Goal: Feedback & Contribution: Submit feedback/report problem

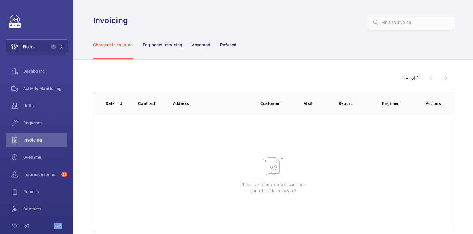
click at [233, 46] on p "Refused" at bounding box center [228, 45] width 16 height 6
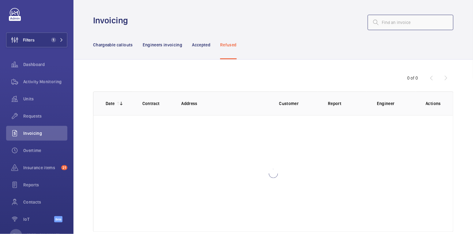
click at [387, 22] on input "text" at bounding box center [411, 22] width 86 height 15
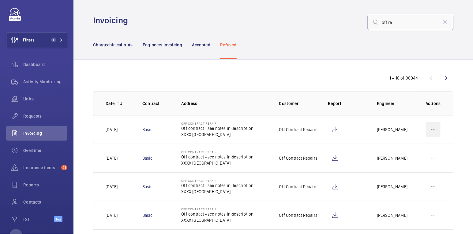
type input "off re"
click at [436, 127] on wm-front-icon-button at bounding box center [433, 129] width 15 height 15
click at [419, 146] on p "Move to Engineers invoicing" at bounding box center [407, 148] width 55 height 6
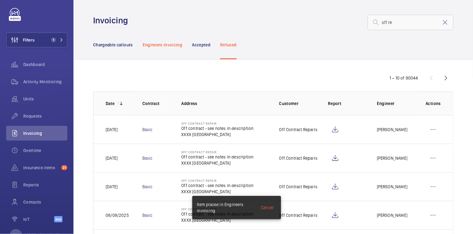
click at [168, 44] on p "Engineers invoicing" at bounding box center [163, 45] width 40 height 6
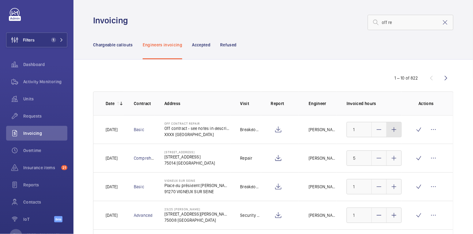
click at [401, 127] on div at bounding box center [394, 129] width 15 height 15
type input "3"
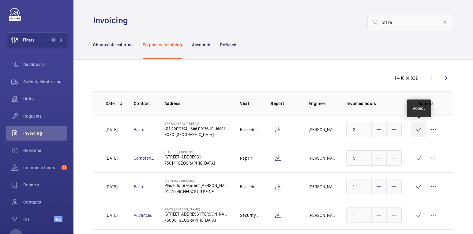
click at [415, 130] on wm-front-icon-button at bounding box center [419, 129] width 15 height 15
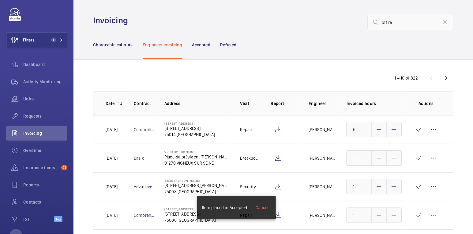
click at [446, 24] on mat-icon at bounding box center [445, 22] width 7 height 7
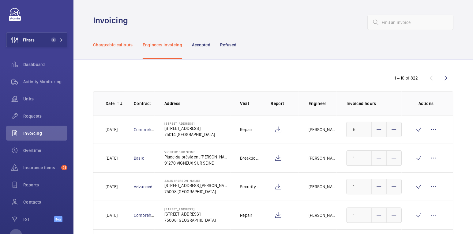
click at [115, 47] on div "Chargeable callouts" at bounding box center [113, 44] width 40 height 29
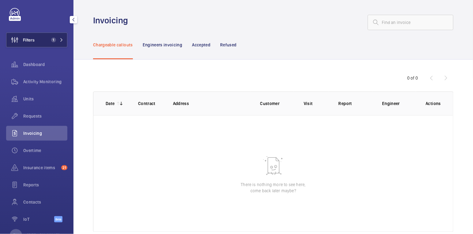
click at [42, 40] on button "Filters 1" at bounding box center [36, 39] width 61 height 15
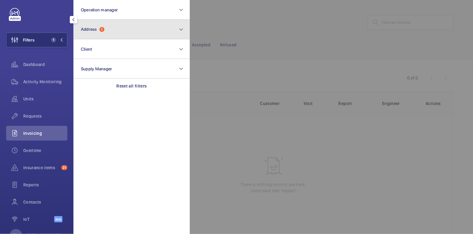
click at [147, 26] on button "Address 1" at bounding box center [132, 30] width 116 height 20
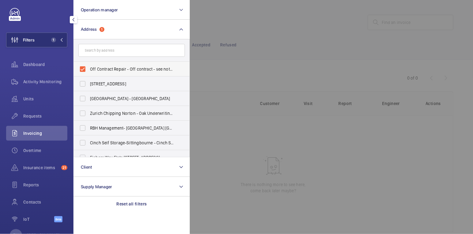
click at [129, 68] on span "Off Contract Repair - Off contract - see notes in description, LONDON XXXX" at bounding box center [132, 69] width 84 height 6
click at [89, 68] on input "Off Contract Repair - Off contract - see notes in description, LONDON XXXX" at bounding box center [83, 69] width 12 height 12
checkbox input "false"
click at [280, 36] on div at bounding box center [426, 117] width 473 height 234
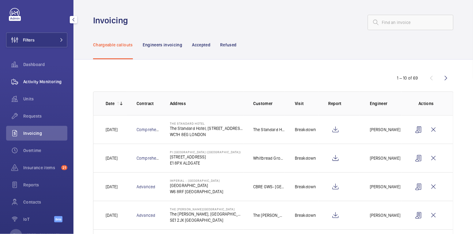
click at [54, 82] on span "Activity Monitoring" at bounding box center [45, 81] width 44 height 6
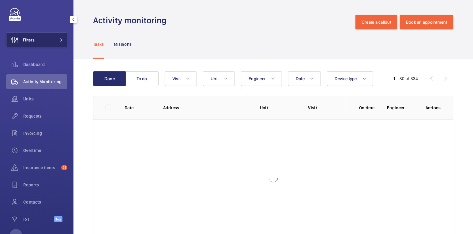
click at [55, 40] on button "Filters" at bounding box center [36, 39] width 61 height 15
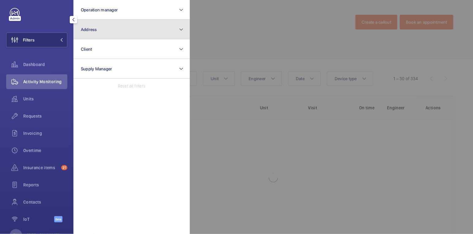
click at [112, 36] on button "Address" at bounding box center [132, 30] width 116 height 20
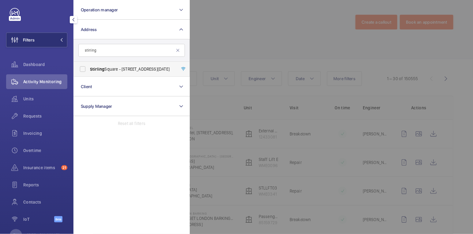
type input "stirling"
click at [132, 67] on span "Stirling Square - 6 Carlton Gardens, LONDON SW1Y 5AD" at bounding box center [132, 69] width 84 height 6
click at [89, 67] on input "Stirling Square - 6 Carlton Gardens, LONDON SW1Y 5AD" at bounding box center [83, 69] width 12 height 12
checkbox input "true"
click at [268, 34] on div at bounding box center [426, 117] width 473 height 234
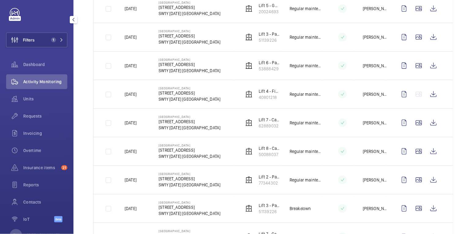
scroll to position [167, 0]
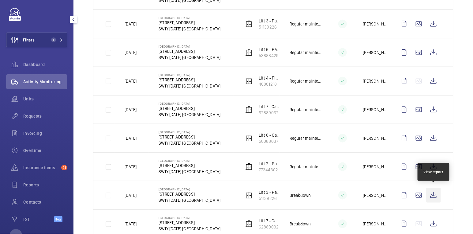
click at [437, 194] on wm-front-icon-button at bounding box center [434, 195] width 15 height 15
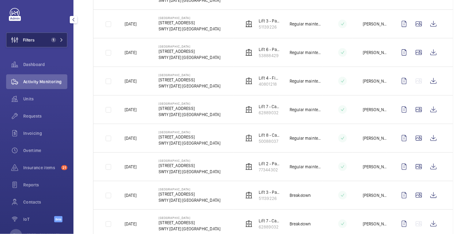
click at [43, 42] on button "Filters 1" at bounding box center [36, 39] width 61 height 15
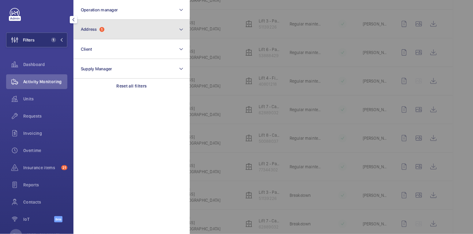
click at [107, 30] on button "Address 1" at bounding box center [132, 30] width 116 height 20
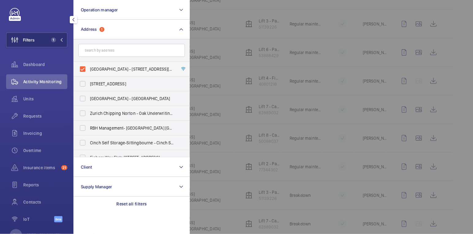
click at [99, 68] on span "Stirling Square - 6 Carlton Gardens, LONDON SW1Y 5AD" at bounding box center [132, 69] width 84 height 6
click at [89, 68] on input "Stirling Square - 6 Carlton Gardens, LONDON SW1Y 5AD" at bounding box center [83, 69] width 12 height 12
checkbox input "false"
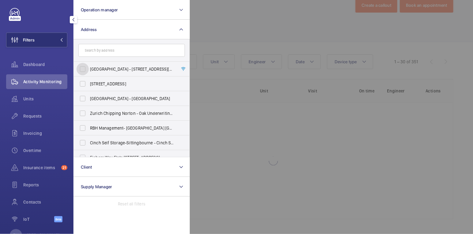
scroll to position [17, 0]
click at [102, 53] on input "text" at bounding box center [131, 50] width 107 height 13
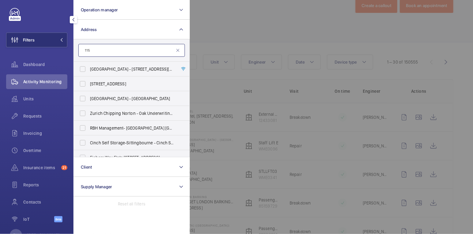
scroll to position [167, 0]
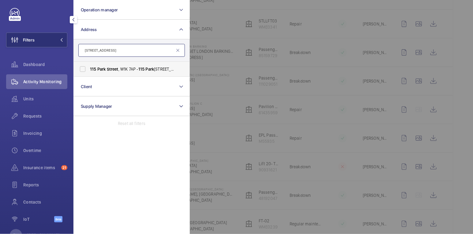
type input "115 park street"
click at [112, 65] on label "115 Park Street , W1K 7AP - 115 Park St, LONDON W1K 7AP" at bounding box center [127, 69] width 107 height 15
click at [89, 65] on input "115 Park Street , W1K 7AP - 115 Park St, LONDON W1K 7AP" at bounding box center [83, 69] width 12 height 12
checkbox input "true"
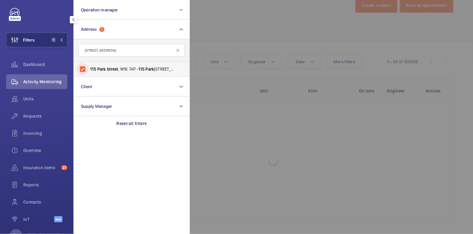
scroll to position [17, 0]
click at [230, 33] on div at bounding box center [426, 117] width 473 height 234
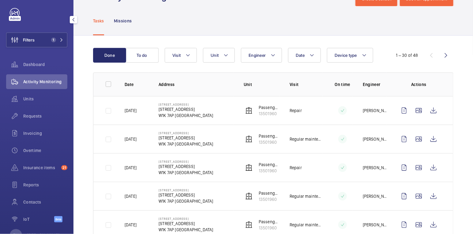
scroll to position [22, 0]
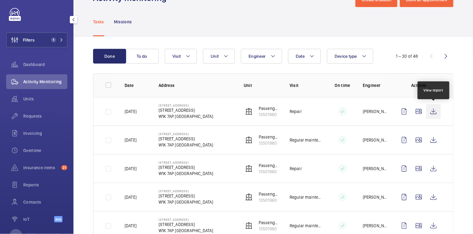
click at [436, 108] on wm-front-icon-button at bounding box center [434, 111] width 15 height 15
click at [42, 171] on div "Insurance items 21" at bounding box center [36, 167] width 61 height 15
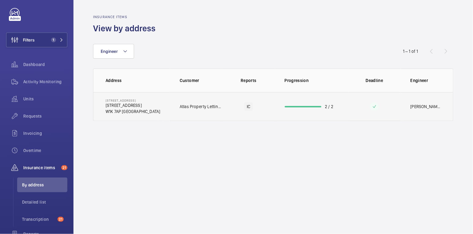
click at [214, 110] on td "Atlas Property Letting & Services Ltd" at bounding box center [196, 106] width 52 height 29
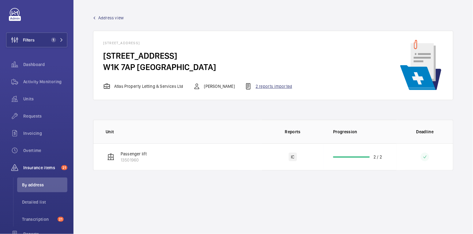
click at [270, 86] on div "2 reports imported" at bounding box center [268, 85] width 47 height 7
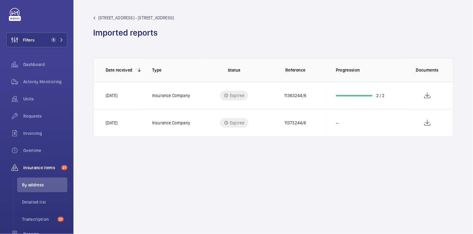
click at [126, 17] on span "115 Park Street, W1K 7AP - 115 Park St" at bounding box center [136, 18] width 76 height 6
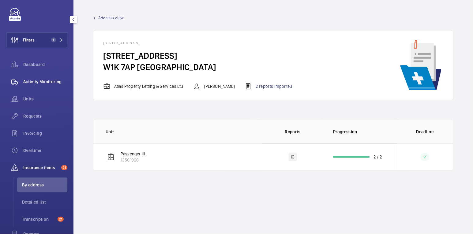
click at [59, 77] on div "Activity Monitoring" at bounding box center [36, 81] width 61 height 15
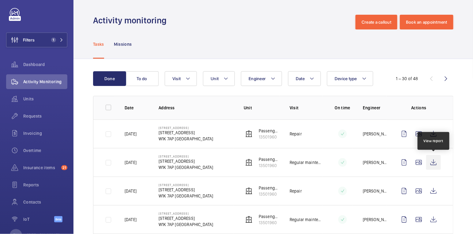
click at [435, 161] on wm-front-icon-button at bounding box center [434, 162] width 15 height 15
click at [33, 115] on span "Requests" at bounding box center [45, 116] width 44 height 6
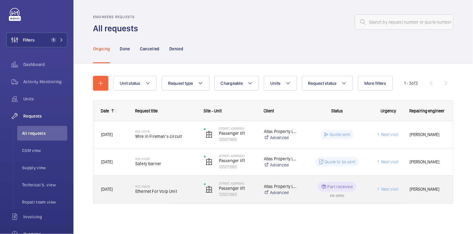
click at [186, 186] on h2 "R25-09239" at bounding box center [165, 186] width 61 height 4
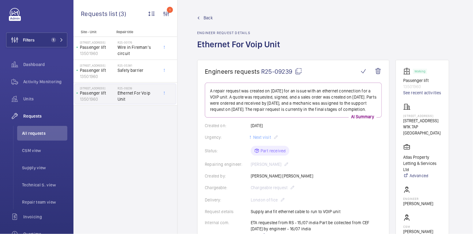
click at [207, 18] on span "Back" at bounding box center [208, 18] width 9 height 6
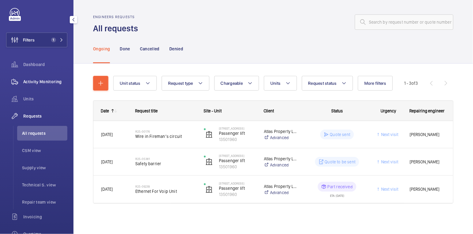
click at [59, 83] on span "Activity Monitoring" at bounding box center [45, 81] width 44 height 6
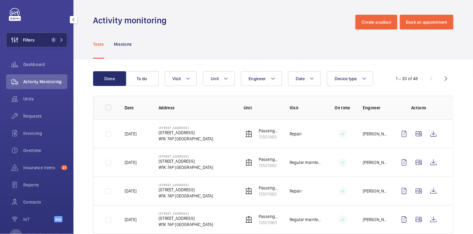
click at [45, 39] on button "Filters 1" at bounding box center [36, 39] width 61 height 15
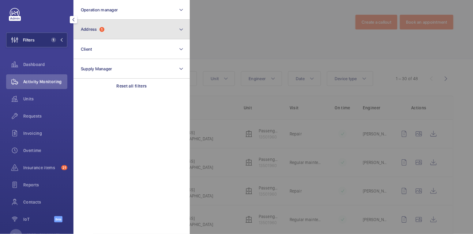
click at [135, 29] on button "Address 1" at bounding box center [132, 30] width 116 height 20
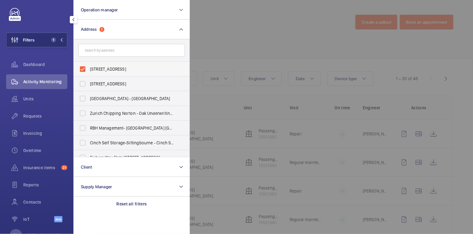
click at [106, 69] on span "115 Park Street, W1K 7AP - 115 Park St, LONDON W1K 7AP" at bounding box center [132, 69] width 84 height 6
click at [89, 69] on input "115 Park Street, W1K 7AP - 115 Park St, LONDON W1K 7AP" at bounding box center [83, 69] width 12 height 12
checkbox input "false"
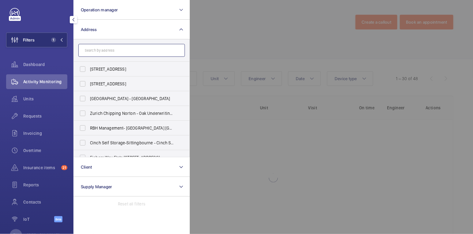
click at [109, 53] on input "text" at bounding box center [131, 50] width 107 height 13
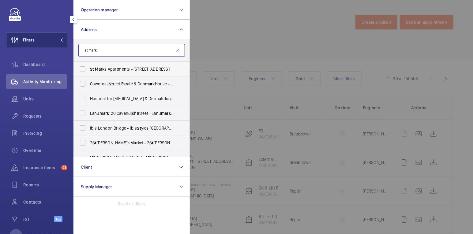
type input "st mark"
click at [139, 69] on span "St Mark s Apartments - 300 City Rd, LONDON EC1V 2PW" at bounding box center [132, 69] width 84 height 6
click at [89, 69] on input "St Mark s Apartments - 300 City Rd, LONDON EC1V 2PW" at bounding box center [83, 69] width 12 height 12
checkbox input "true"
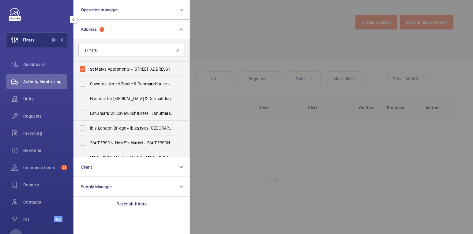
click at [213, 44] on div at bounding box center [426, 117] width 473 height 234
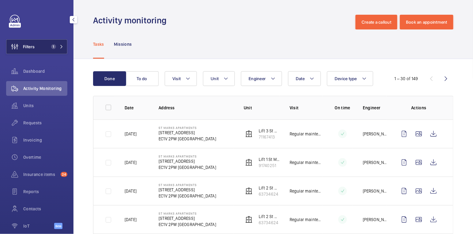
click at [42, 49] on button "Filters 1" at bounding box center [36, 46] width 61 height 15
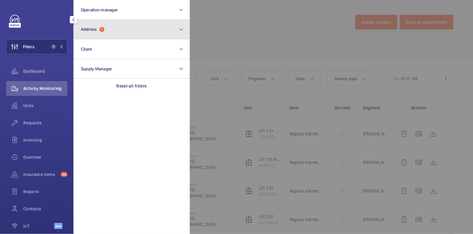
click at [119, 31] on button "Address 1" at bounding box center [132, 30] width 116 height 20
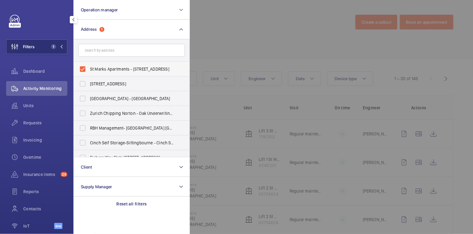
click at [101, 67] on span "St Marks Apartments - 300 City Rd, LONDON EC1V 2PW" at bounding box center [132, 69] width 84 height 6
click at [89, 67] on input "St Marks Apartments - 300 City Rd, LONDON EC1V 2PW" at bounding box center [83, 69] width 12 height 12
checkbox input "false"
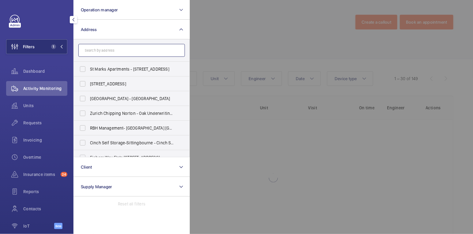
click at [105, 56] on input "text" at bounding box center [131, 50] width 107 height 13
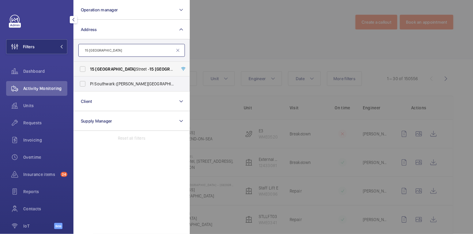
type input "15 suffolk"
click at [115, 68] on span "15 Suffolk Street - 15 Suffolk St, LONDON SW1Y 4HG" at bounding box center [132, 69] width 84 height 6
click at [89, 68] on input "15 Suffolk Street - 15 Suffolk St, LONDON SW1Y 4HG" at bounding box center [83, 69] width 12 height 12
checkbox input "true"
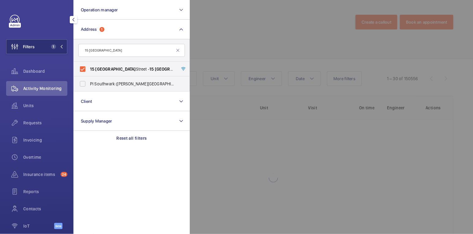
click at [215, 34] on div at bounding box center [426, 117] width 473 height 234
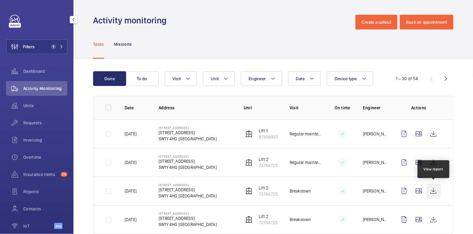
click at [435, 190] on wm-front-icon-button at bounding box center [434, 190] width 15 height 15
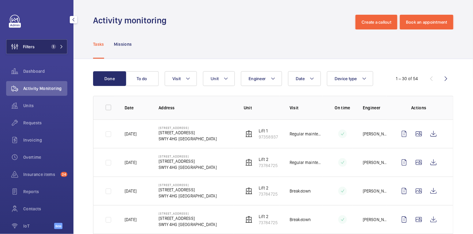
click at [48, 44] on button "Filters 1" at bounding box center [36, 46] width 61 height 15
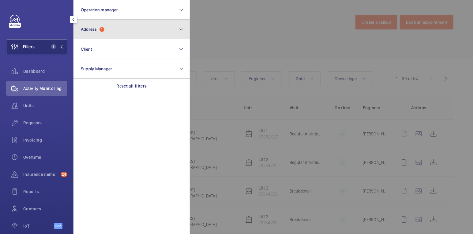
click at [113, 30] on button "Address 1" at bounding box center [132, 30] width 116 height 20
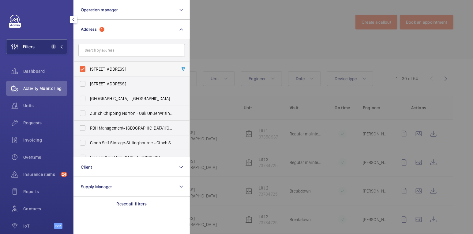
click at [103, 68] on span "15 Suffolk Street - 15 Suffolk St, LONDON SW1Y 4HG" at bounding box center [132, 69] width 84 height 6
click at [89, 68] on input "15 Suffolk Street - 15 Suffolk St, LONDON SW1Y 4HG" at bounding box center [83, 69] width 12 height 12
checkbox input "false"
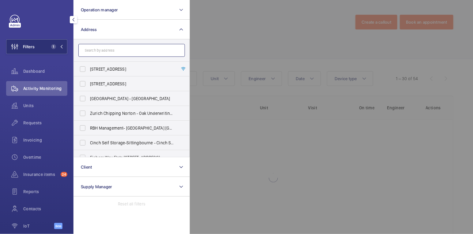
click at [105, 50] on input "text" at bounding box center [131, 50] width 107 height 13
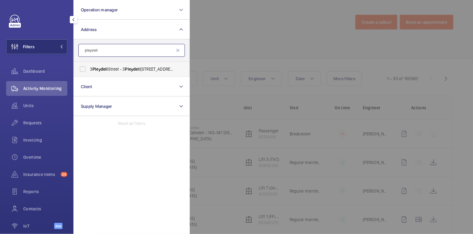
type input "pleydell"
click at [110, 69] on span "3 Pleydell Street - 3 Pleydell Street, LONDON EC4Y 8DB" at bounding box center [132, 69] width 84 height 6
click at [89, 69] on input "3 Pleydell Street - 3 Pleydell Street, LONDON EC4Y 8DB" at bounding box center [83, 69] width 12 height 12
checkbox input "true"
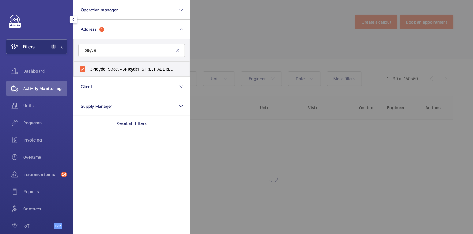
click at [209, 35] on div at bounding box center [426, 117] width 473 height 234
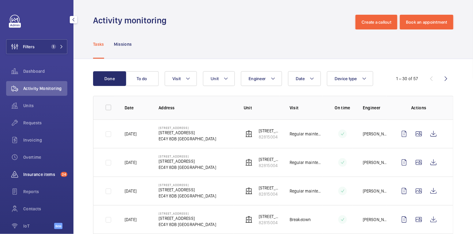
click at [47, 176] on span "Insurance items" at bounding box center [40, 174] width 35 height 6
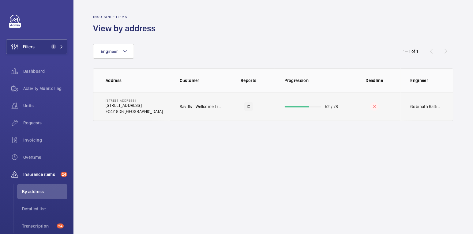
click at [294, 108] on td "52 / 78" at bounding box center [312, 106] width 74 height 29
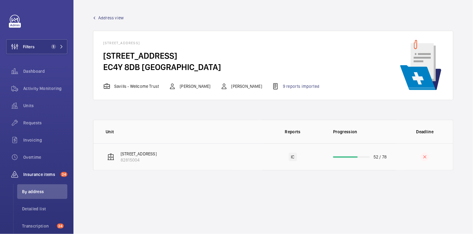
click at [359, 157] on td "52 / 78" at bounding box center [361, 156] width 74 height 27
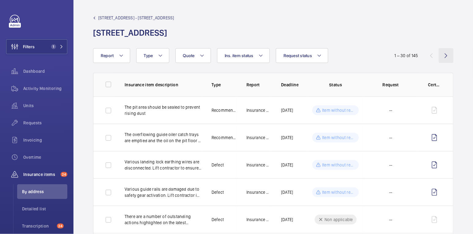
click at [448, 54] on wm-front-icon-button at bounding box center [446, 55] width 15 height 15
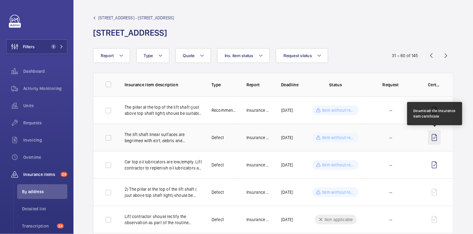
click at [433, 135] on wm-front-icon-button at bounding box center [434, 137] width 13 height 15
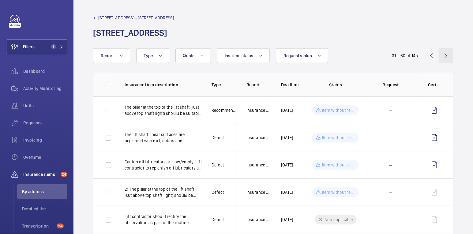
click at [447, 55] on wm-front-icon-button at bounding box center [446, 55] width 15 height 15
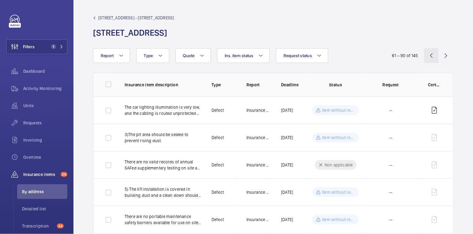
click at [432, 55] on wm-front-icon-button at bounding box center [431, 55] width 15 height 15
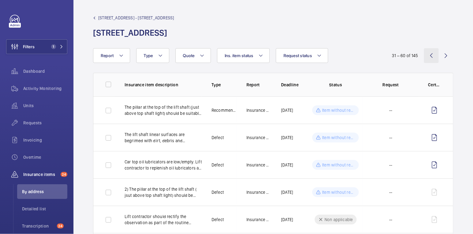
click at [432, 55] on wm-front-icon-button at bounding box center [431, 55] width 15 height 15
click at [432, 55] on div "1 – 30 of 145" at bounding box center [417, 55] width 74 height 7
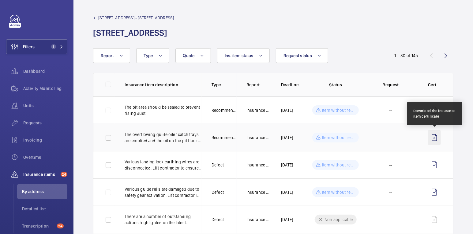
click at [437, 135] on wm-front-icon-button at bounding box center [434, 137] width 13 height 15
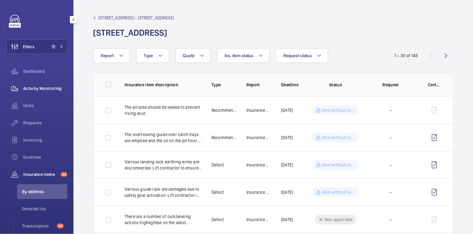
click at [50, 85] on span "Activity Monitoring" at bounding box center [45, 88] width 44 height 6
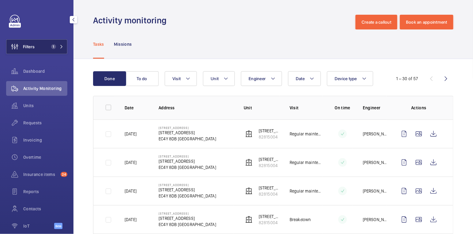
click at [54, 47] on span "1" at bounding box center [53, 46] width 5 height 5
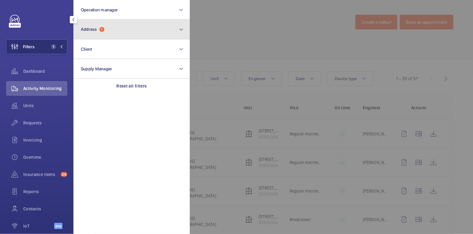
click at [109, 25] on button "Address 1" at bounding box center [132, 30] width 116 height 20
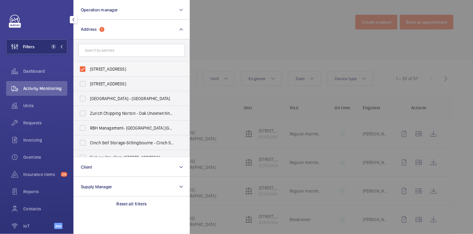
click at [121, 66] on span "3 Pleydell Street - 3 Pleydell Street, LONDON EC4Y 8DB" at bounding box center [132, 69] width 84 height 6
click at [89, 66] on input "3 Pleydell Street - 3 Pleydell Street, LONDON EC4Y 8DB" at bounding box center [83, 69] width 12 height 12
checkbox input "false"
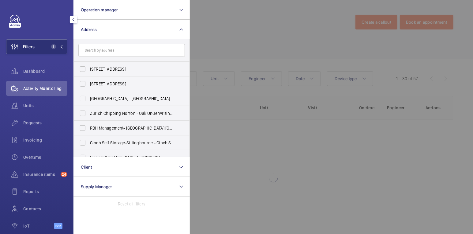
click at [221, 26] on div at bounding box center [426, 117] width 473 height 234
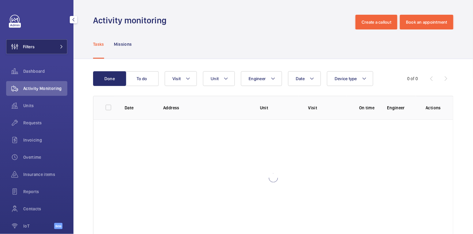
click at [46, 46] on button "Filters" at bounding box center [36, 46] width 61 height 15
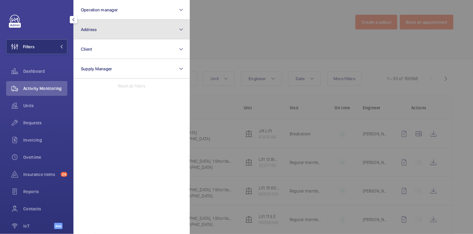
click at [97, 32] on button "Address" at bounding box center [132, 30] width 116 height 20
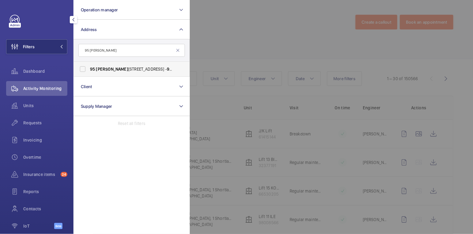
type input "95 [PERSON_NAME]"
click at [141, 66] on span "[STREET_ADDRESS][PERSON_NAME] - [STREET_ADDRESS][PERSON_NAME]" at bounding box center [132, 69] width 84 height 6
click at [89, 66] on input "[STREET_ADDRESS][PERSON_NAME] - [STREET_ADDRESS][PERSON_NAME]" at bounding box center [83, 69] width 12 height 12
checkbox input "true"
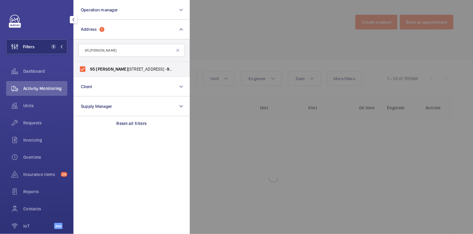
click at [243, 32] on div at bounding box center [426, 117] width 473 height 234
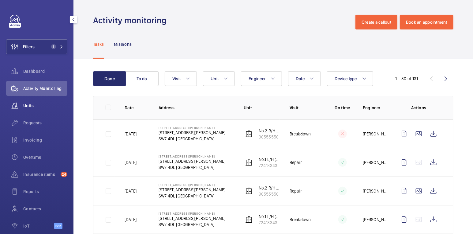
click at [35, 106] on span "Units" at bounding box center [45, 105] width 44 height 6
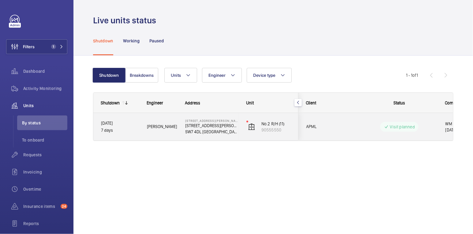
drag, startPoint x: 354, startPoint y: 128, endPoint x: 417, endPoint y: 127, distance: 63.1
click at [417, 127] on div "Visit planned" at bounding box center [396, 127] width 84 height 22
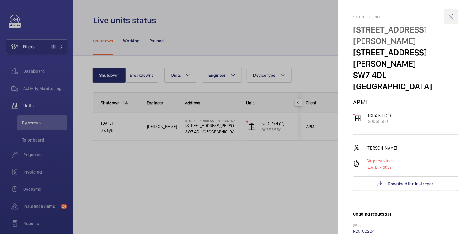
click at [452, 13] on wm-front-icon-button at bounding box center [451, 16] width 15 height 15
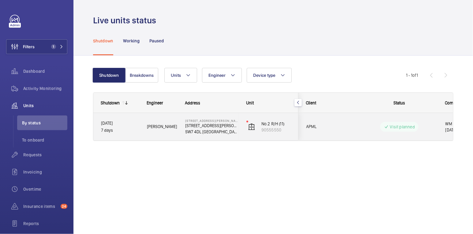
click at [413, 125] on p "Visit planned" at bounding box center [402, 126] width 25 height 6
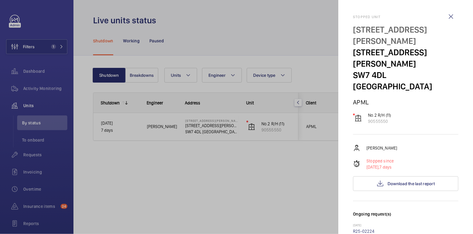
click at [244, 37] on div at bounding box center [236, 117] width 473 height 234
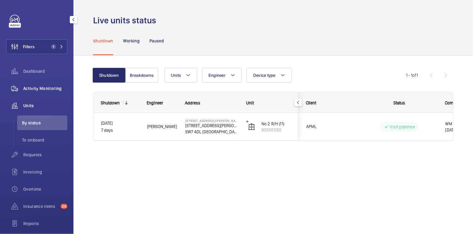
click at [65, 84] on div "Activity Monitoring" at bounding box center [36, 88] width 61 height 15
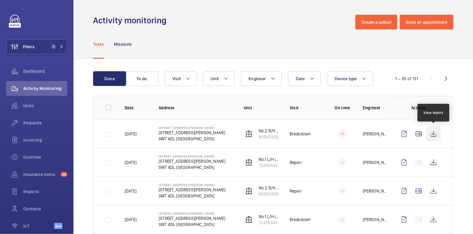
click at [436, 135] on wm-front-icon-button at bounding box center [434, 133] width 15 height 15
click at [33, 103] on span "Units" at bounding box center [45, 105] width 44 height 6
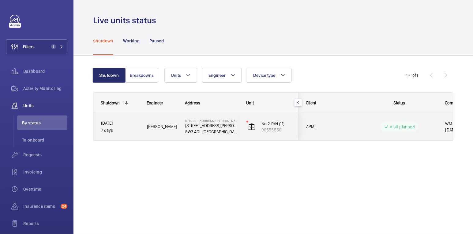
click at [426, 130] on wm-front-pills-cell "Visit planned" at bounding box center [400, 127] width 76 height 10
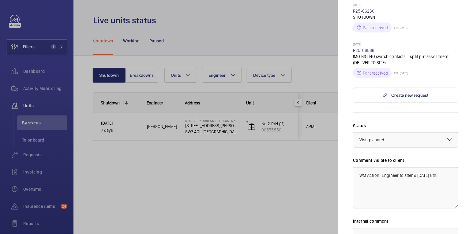
scroll to position [301, 0]
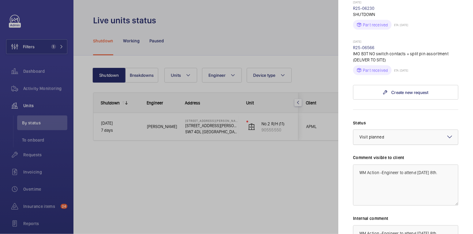
click at [425, 130] on div at bounding box center [406, 137] width 105 height 15
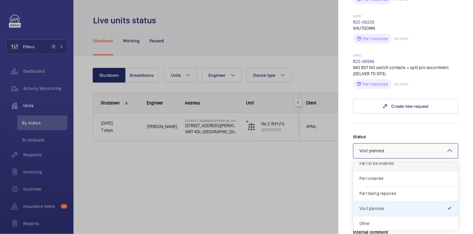
scroll to position [287, 0]
click at [406, 161] on span "Part to be ordered" at bounding box center [406, 164] width 93 height 6
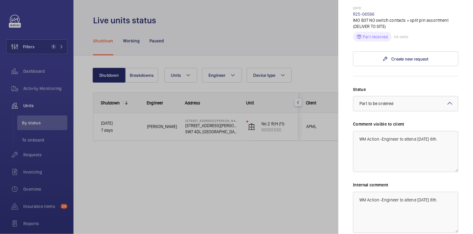
scroll to position [335, 0]
click at [356, 191] on textarea "WM Action -Engineer to attend [DATE] 8th." at bounding box center [405, 211] width 105 height 41
click at [359, 191] on textarea "WM Action -Engineer to attend [DATE] 8th." at bounding box center [405, 211] width 105 height 41
paste textarea "TX & RX safety edges to be faulty. Replacement required details sent to [PERSON…"
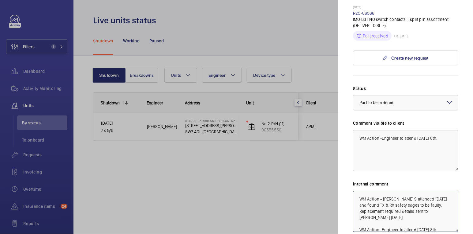
type textarea "WM Action - [PERSON_NAME] S attended [DATE] and found TX & RX safety edges to b…"
drag, startPoint x: 448, startPoint y: 113, endPoint x: 338, endPoint y: 111, distance: 110.0
click at [338, 111] on mat-sidenav-container "Filters 1 Dashboard Activity Monitoring Units By status To onboard Requests Inv…" at bounding box center [236, 117] width 473 height 234
type textarea "s"
type textarea "R"
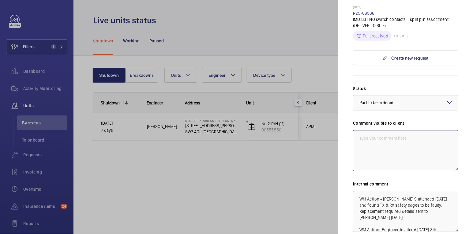
type textarea "R"
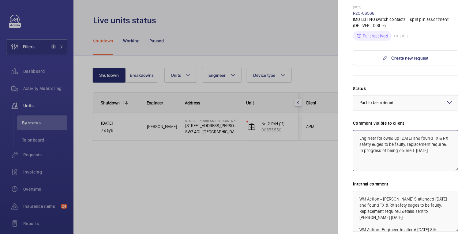
type textarea "Engineer followed up [DATE] and found TX & RX safety edges to be faulty, replac…"
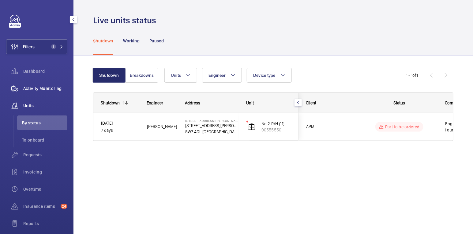
click at [45, 85] on span "Activity Monitoring" at bounding box center [45, 88] width 44 height 6
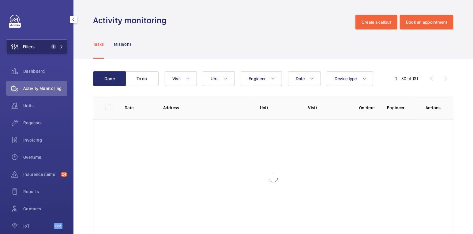
click at [53, 48] on span "1" at bounding box center [53, 46] width 5 height 5
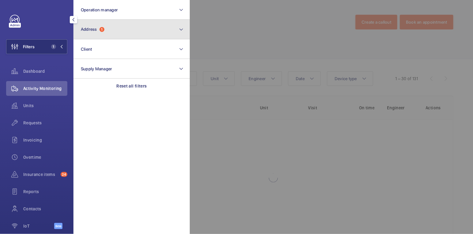
click at [139, 30] on button "Address 1" at bounding box center [132, 30] width 116 height 20
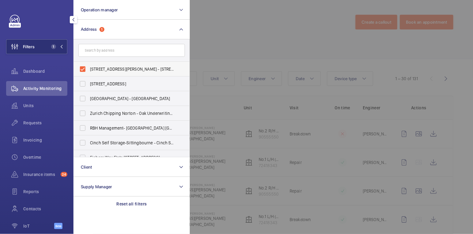
click at [119, 69] on span "[STREET_ADDRESS][PERSON_NAME] - [STREET_ADDRESS][PERSON_NAME]" at bounding box center [132, 69] width 84 height 6
click at [89, 69] on input "[STREET_ADDRESS][PERSON_NAME] - [STREET_ADDRESS][PERSON_NAME]" at bounding box center [83, 69] width 12 height 12
checkbox input "false"
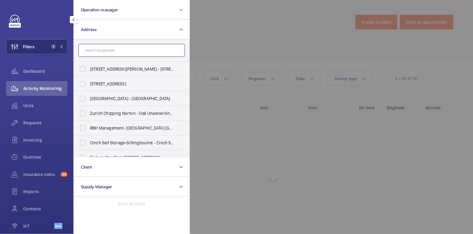
click at [124, 50] on input "text" at bounding box center [131, 50] width 107 height 13
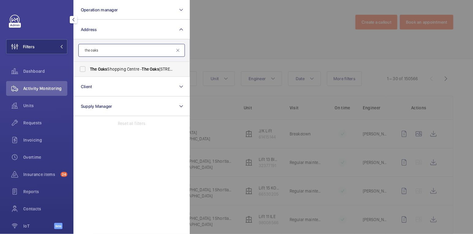
type input "the oaks"
click at [123, 69] on span "[GEOGRAPHIC_DATA] - [GEOGRAPHIC_DATA]" at bounding box center [132, 69] width 84 height 6
click at [89, 69] on input "[GEOGRAPHIC_DATA] - [GEOGRAPHIC_DATA]" at bounding box center [83, 69] width 12 height 12
checkbox input "true"
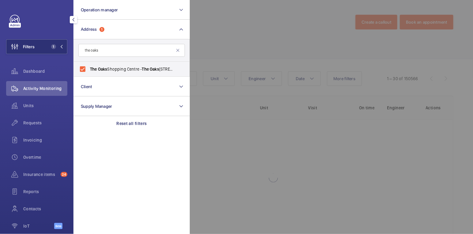
click at [222, 42] on div at bounding box center [426, 117] width 473 height 234
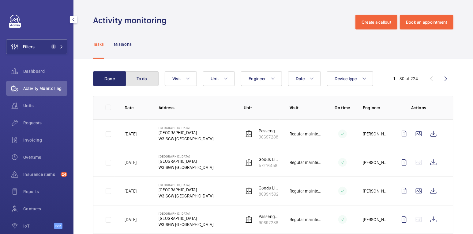
click at [149, 78] on button "To do" at bounding box center [142, 78] width 33 height 15
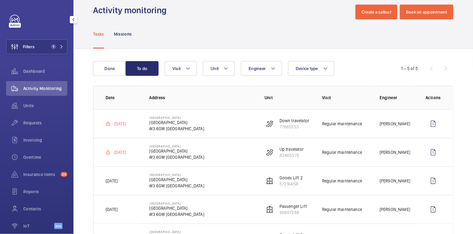
scroll to position [10, 0]
click at [49, 47] on span "1" at bounding box center [52, 46] width 7 height 5
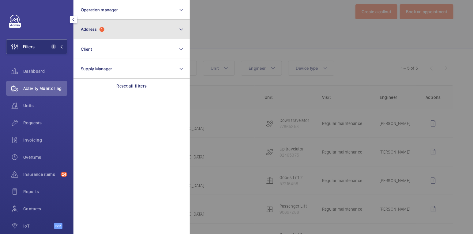
click at [121, 35] on button "Address 1" at bounding box center [132, 30] width 116 height 20
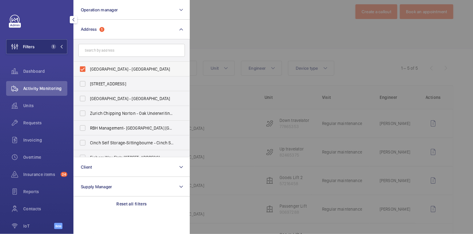
click at [109, 66] on span "[GEOGRAPHIC_DATA] - [GEOGRAPHIC_DATA]" at bounding box center [132, 69] width 84 height 6
click at [89, 66] on input "[GEOGRAPHIC_DATA] - [GEOGRAPHIC_DATA]" at bounding box center [83, 69] width 12 height 12
checkbox input "false"
click at [228, 32] on div at bounding box center [426, 117] width 473 height 234
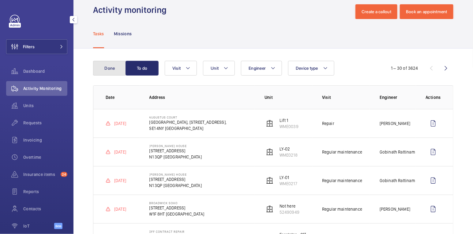
click at [123, 64] on button "Done" at bounding box center [109, 68] width 33 height 15
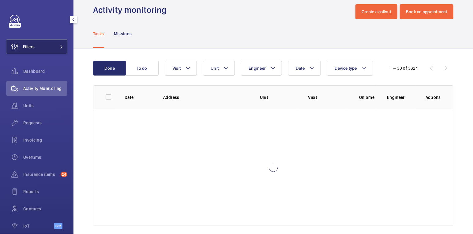
click at [47, 49] on button "Filters" at bounding box center [36, 46] width 61 height 15
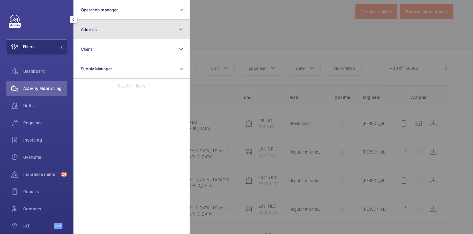
click at [107, 31] on button "Address" at bounding box center [132, 30] width 116 height 20
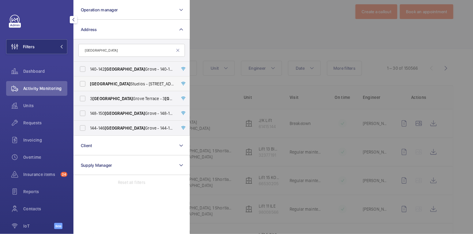
type input "[GEOGRAPHIC_DATA]"
click at [131, 83] on span "[GEOGRAPHIC_DATA] - [STREET_ADDRESS]" at bounding box center [132, 84] width 84 height 6
click at [89, 83] on input "[GEOGRAPHIC_DATA] - [STREET_ADDRESS]" at bounding box center [83, 84] width 12 height 12
checkbox input "true"
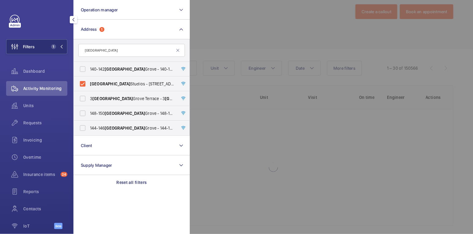
click at [258, 21] on div at bounding box center [426, 117] width 473 height 234
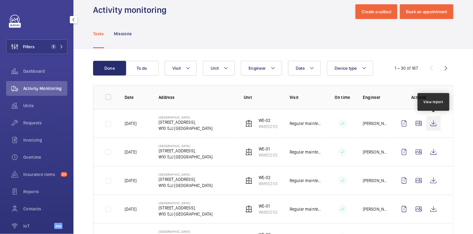
click at [433, 126] on wm-front-icon-button at bounding box center [434, 123] width 15 height 15
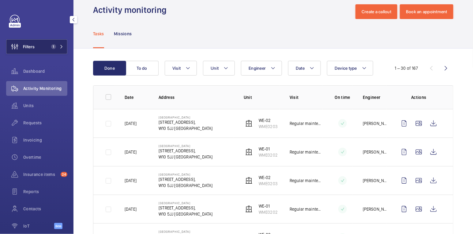
click at [41, 46] on button "Filters 1" at bounding box center [36, 46] width 61 height 15
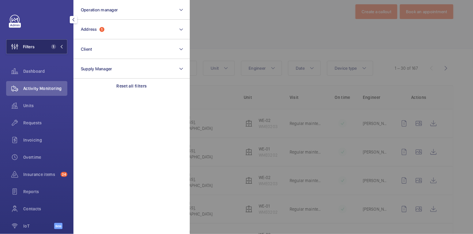
click at [41, 46] on button "Filters 1" at bounding box center [36, 46] width 61 height 15
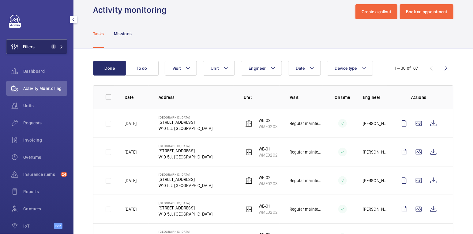
click at [55, 44] on span "1" at bounding box center [53, 46] width 5 height 5
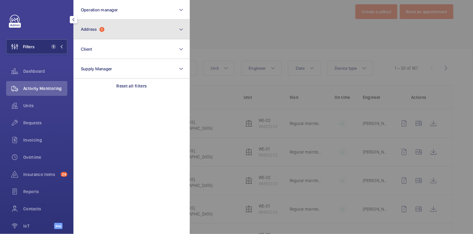
click at [106, 34] on button "Address 1" at bounding box center [132, 30] width 116 height 20
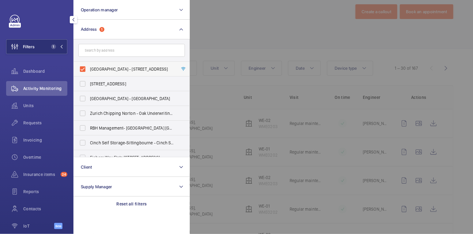
click at [104, 67] on span "[GEOGRAPHIC_DATA] - [STREET_ADDRESS]" at bounding box center [132, 69] width 84 height 6
click at [89, 67] on input "[GEOGRAPHIC_DATA] - [STREET_ADDRESS]" at bounding box center [83, 69] width 12 height 12
checkbox input "false"
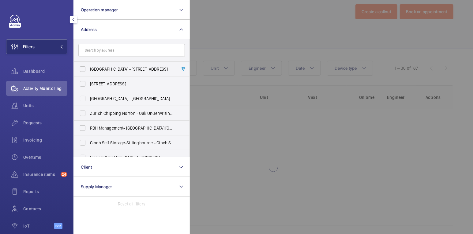
click at [229, 30] on div at bounding box center [426, 117] width 473 height 234
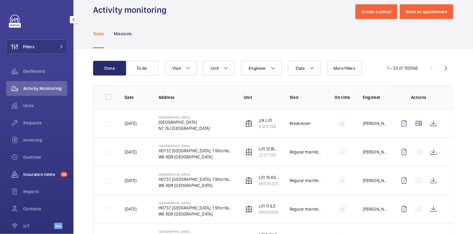
click at [34, 173] on span "Insurance items" at bounding box center [40, 174] width 35 height 6
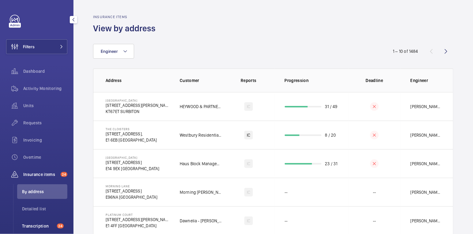
click at [45, 225] on span "Transcription" at bounding box center [38, 225] width 32 height 6
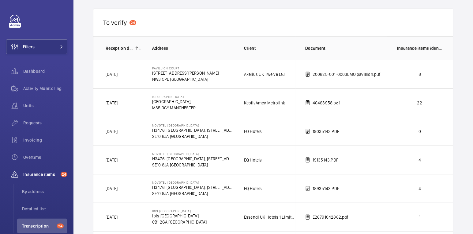
scroll to position [39, 0]
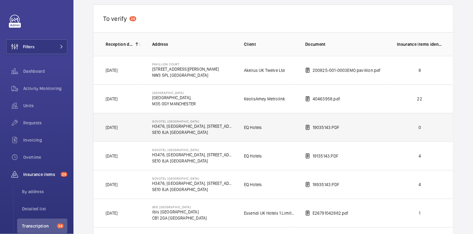
click at [402, 130] on td "0" at bounding box center [421, 127] width 67 height 28
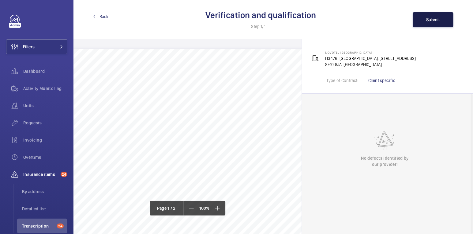
click at [434, 21] on span "Submit" at bounding box center [434, 19] width 14 height 5
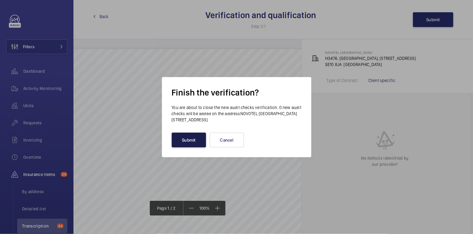
click at [194, 146] on button "Submit" at bounding box center [189, 139] width 34 height 15
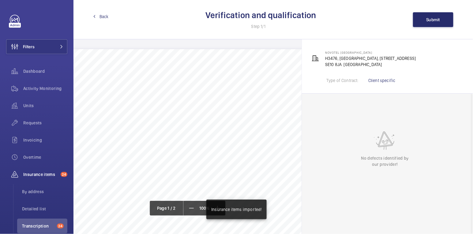
click at [103, 17] on span "Back" at bounding box center [104, 16] width 9 height 6
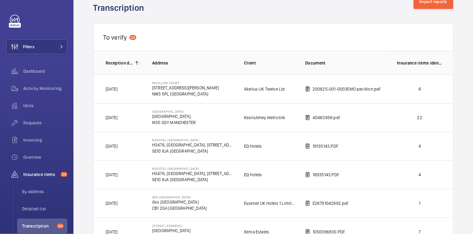
scroll to position [23, 0]
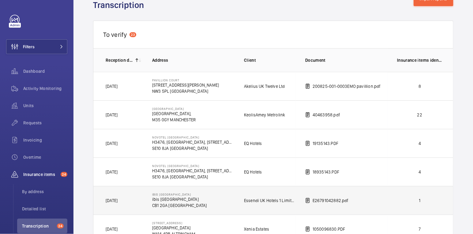
click at [402, 197] on p "1" at bounding box center [419, 200] width 45 height 6
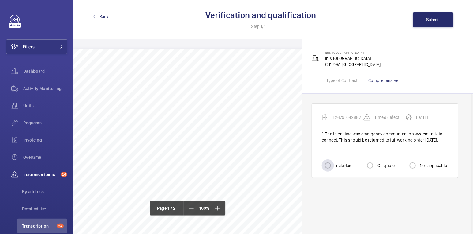
click at [344, 171] on div "Included" at bounding box center [337, 165] width 30 height 12
click at [335, 168] on div at bounding box center [328, 165] width 15 height 15
radio input "true"
click at [422, 22] on button "Submit" at bounding box center [433, 19] width 40 height 15
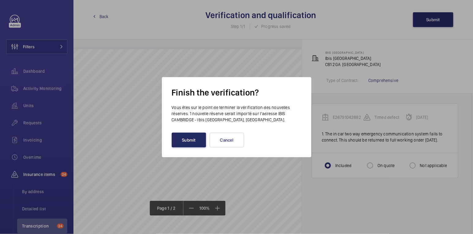
click at [201, 136] on button "Submit" at bounding box center [189, 139] width 34 height 15
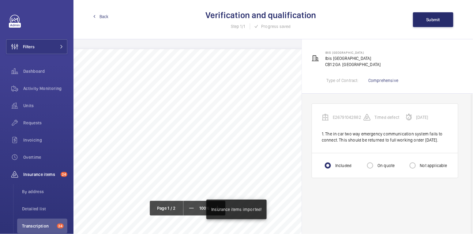
click at [104, 16] on span "Back" at bounding box center [104, 16] width 9 height 6
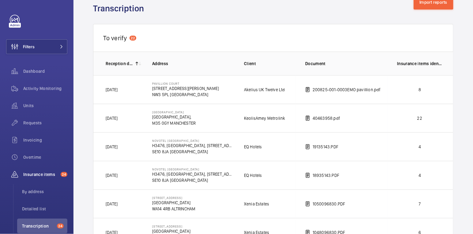
scroll to position [32, 0]
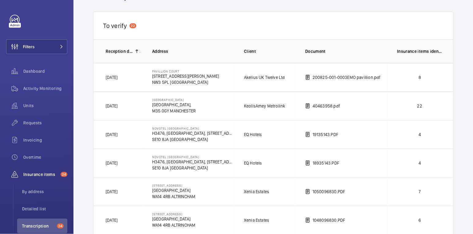
click at [396, 131] on td "4" at bounding box center [421, 134] width 67 height 28
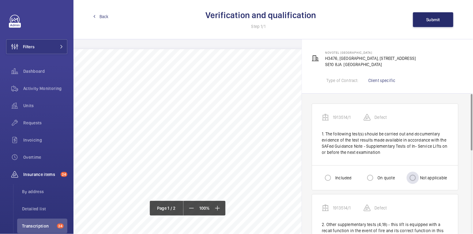
click at [422, 180] on label "Not applicable" at bounding box center [433, 177] width 28 height 6
click at [419, 180] on input "Not applicable" at bounding box center [413, 177] width 12 height 12
radio input "true"
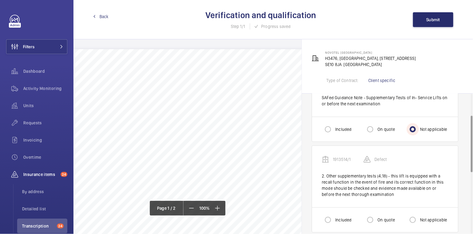
scroll to position [54, 0]
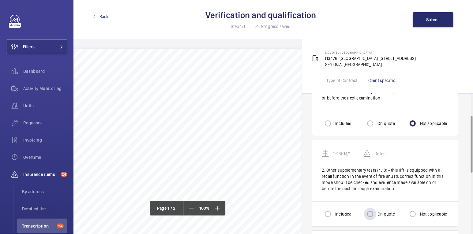
click at [384, 211] on label "On quote" at bounding box center [386, 214] width 18 height 6
click at [377, 211] on input "On quote" at bounding box center [370, 213] width 12 height 12
radio input "true"
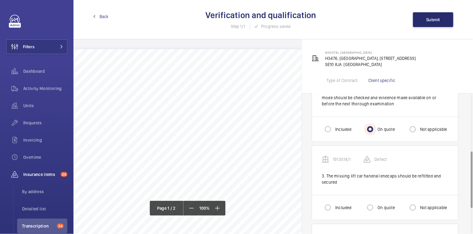
scroll to position [141, 0]
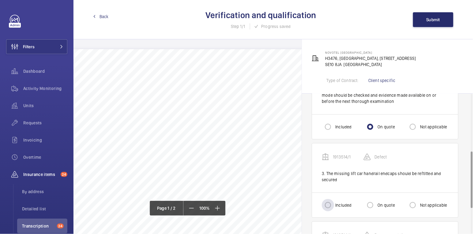
click at [339, 200] on div "Included" at bounding box center [337, 205] width 30 height 12
click at [332, 206] on input "Included" at bounding box center [328, 205] width 12 height 12
radio input "true"
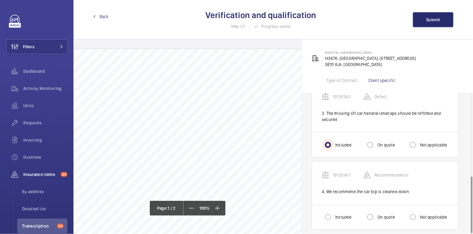
scroll to position [205, 0]
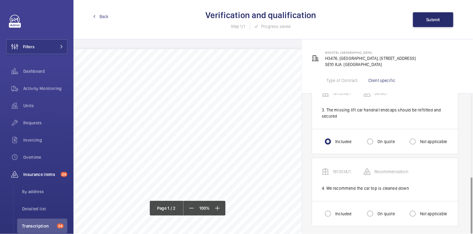
click at [383, 211] on label "On quote" at bounding box center [386, 213] width 18 height 6
click at [377, 211] on input "On quote" at bounding box center [370, 213] width 12 height 12
radio input "true"
click at [424, 20] on button "Submit" at bounding box center [433, 19] width 40 height 15
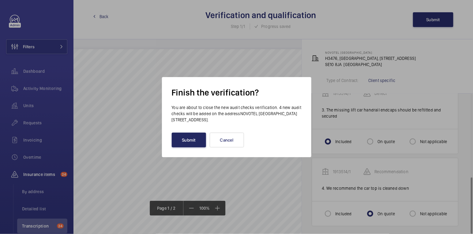
click at [184, 144] on button "Submit" at bounding box center [189, 139] width 34 height 15
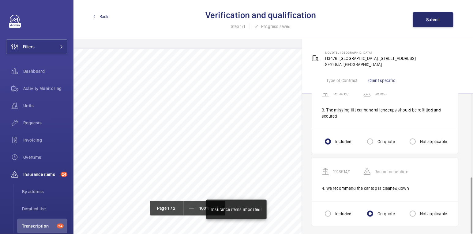
click at [104, 18] on span "Back" at bounding box center [104, 16] width 9 height 6
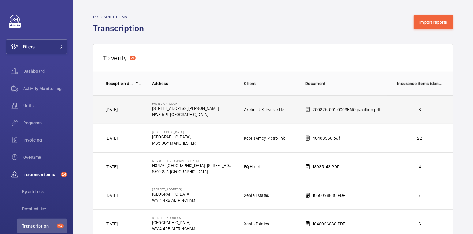
click at [434, 106] on p "8" at bounding box center [419, 109] width 45 height 6
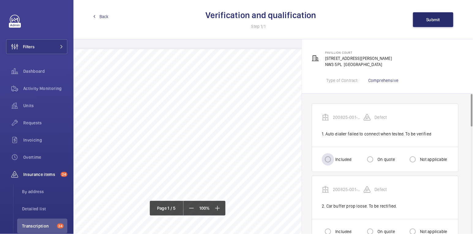
click at [343, 157] on label "Included" at bounding box center [342, 159] width 17 height 6
click at [334, 157] on input "Included" at bounding box center [328, 159] width 12 height 12
radio input "true"
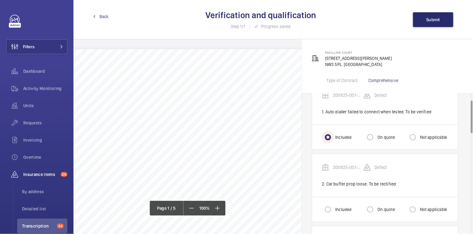
scroll to position [29, 0]
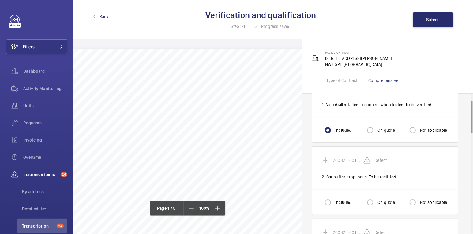
click at [336, 201] on label "Included" at bounding box center [342, 202] width 17 height 6
click at [334, 201] on input "Included" at bounding box center [328, 202] width 12 height 12
radio input "true"
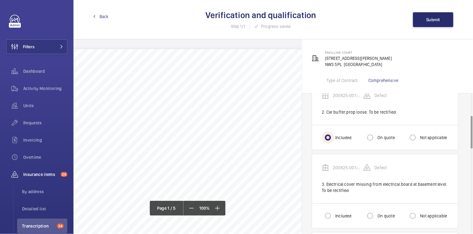
scroll to position [94, 0]
click at [334, 213] on input "Included" at bounding box center [328, 215] width 12 height 12
radio input "true"
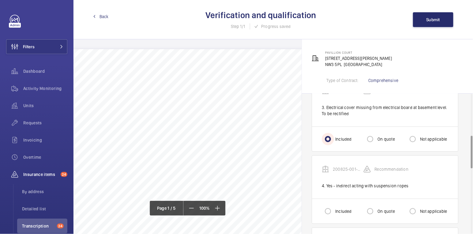
scroll to position [183, 0]
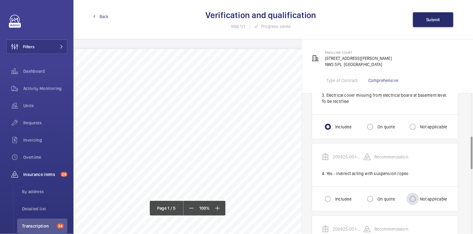
click at [427, 198] on label "Not applicable" at bounding box center [433, 199] width 28 height 6
click at [419, 198] on input "Not applicable" at bounding box center [413, 198] width 12 height 12
radio input "true"
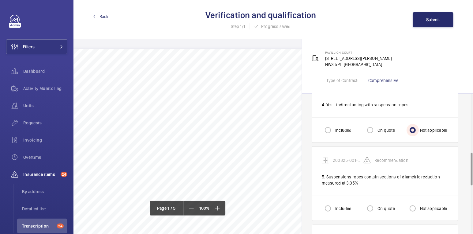
scroll to position [252, 0]
click at [342, 204] on label "Included" at bounding box center [342, 207] width 17 height 6
click at [334, 204] on input "Included" at bounding box center [328, 207] width 12 height 12
radio input "true"
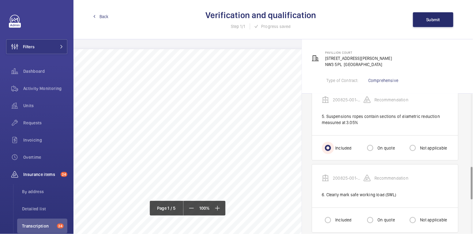
scroll to position [313, 0]
click at [370, 214] on input "On quote" at bounding box center [370, 219] width 12 height 12
radio input "true"
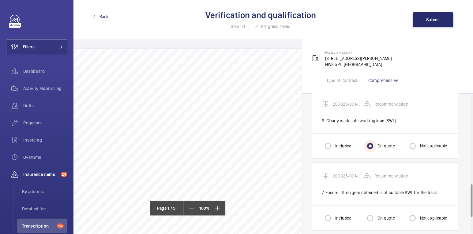
scroll to position [387, 0]
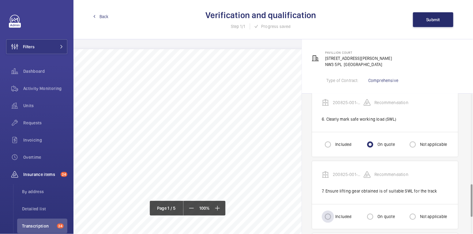
click at [341, 213] on label "Included" at bounding box center [342, 216] width 17 height 6
click at [334, 212] on input "Included" at bounding box center [328, 216] width 12 height 12
radio input "true"
click at [370, 217] on input "On quote" at bounding box center [370, 216] width 12 height 12
radio input "true"
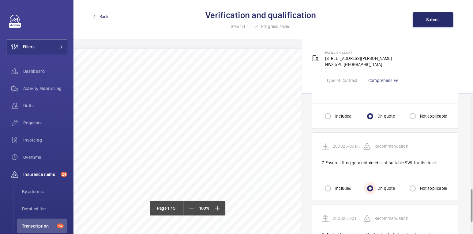
scroll to position [418, 0]
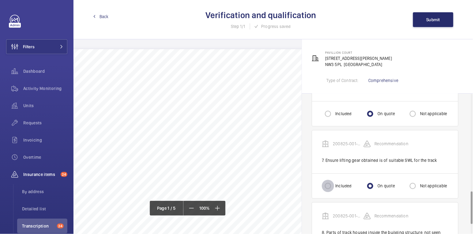
click at [329, 182] on input "Included" at bounding box center [328, 186] width 12 height 12
radio input "true"
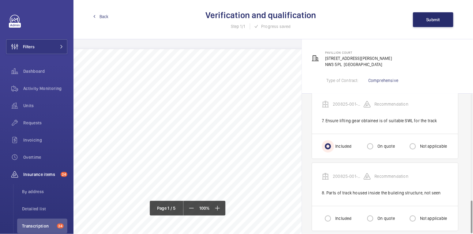
scroll to position [461, 0]
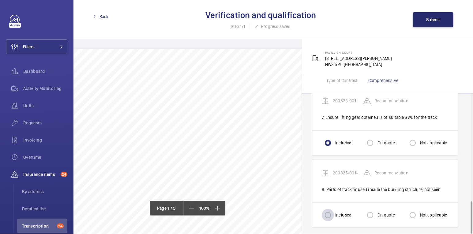
click at [335, 207] on div at bounding box center [328, 214] width 15 height 15
radio input "true"
click at [429, 212] on label "Not applicable" at bounding box center [433, 215] width 28 height 6
click at [419, 211] on input "Not applicable" at bounding box center [413, 215] width 12 height 12
radio input "true"
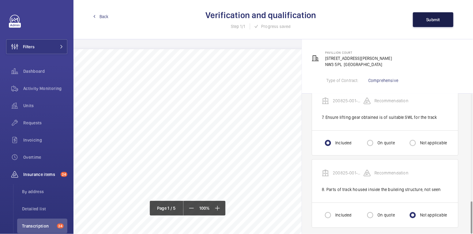
click at [429, 22] on button "Submit" at bounding box center [433, 19] width 40 height 15
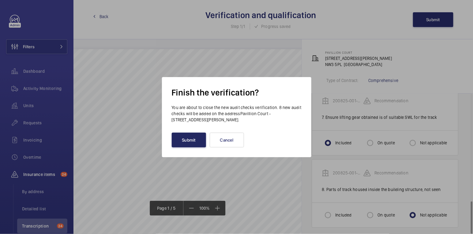
click at [191, 136] on button "Submit" at bounding box center [189, 139] width 34 height 15
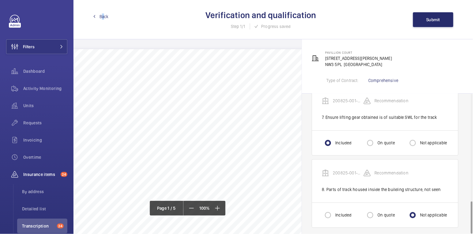
click at [103, 17] on span "Back" at bounding box center [104, 16] width 9 height 6
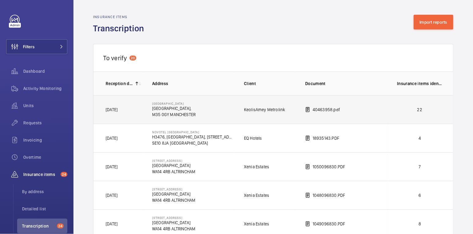
click at [402, 112] on p "22" at bounding box center [419, 109] width 45 height 6
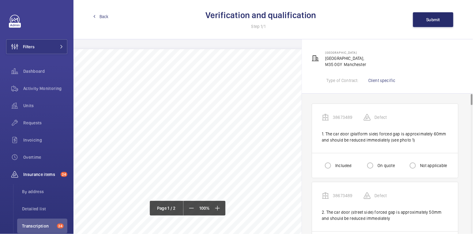
click at [343, 166] on label "Included" at bounding box center [342, 165] width 17 height 6
click at [334, 166] on input "Included" at bounding box center [328, 165] width 12 height 12
radio input "true"
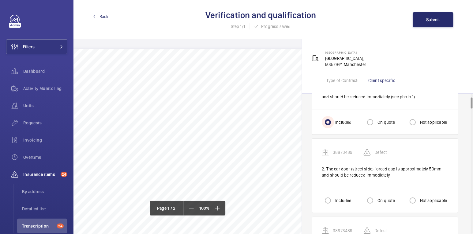
scroll to position [46, 0]
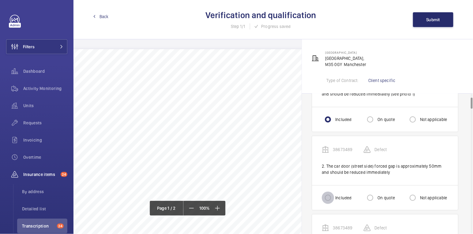
click at [332, 197] on input "Included" at bounding box center [328, 197] width 12 height 12
radio input "true"
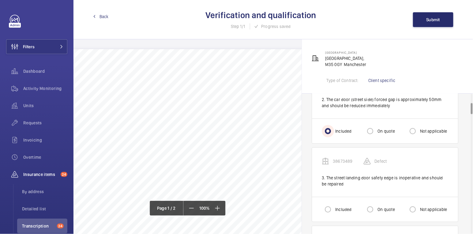
scroll to position [114, 0]
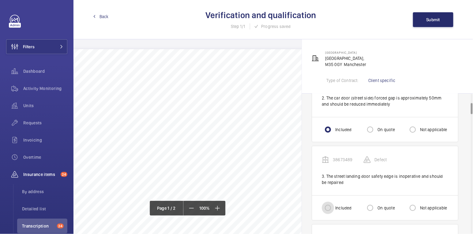
click at [330, 205] on input "Included" at bounding box center [328, 207] width 12 height 12
radio input "true"
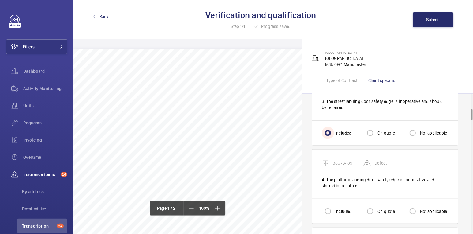
scroll to position [191, 0]
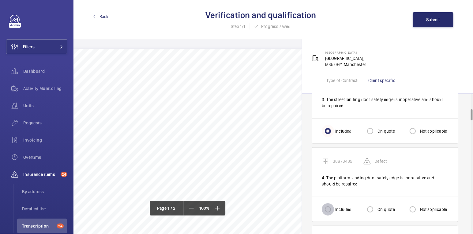
click at [330, 205] on input "Included" at bounding box center [328, 209] width 12 height 12
radio input "true"
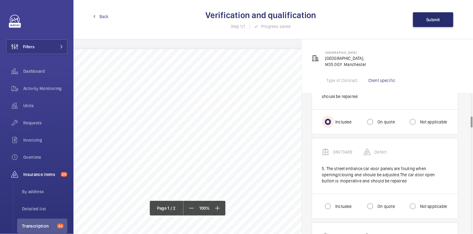
scroll to position [282, 0]
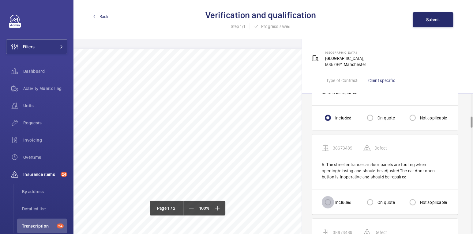
click at [330, 202] on input "Included" at bounding box center [328, 202] width 12 height 12
radio input "true"
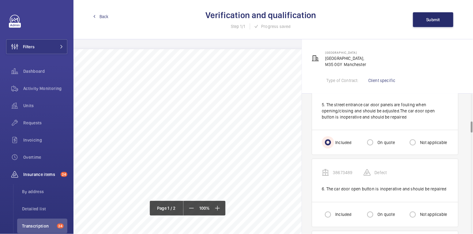
scroll to position [343, 0]
click at [330, 211] on input "Included" at bounding box center [328, 213] width 12 height 12
radio input "true"
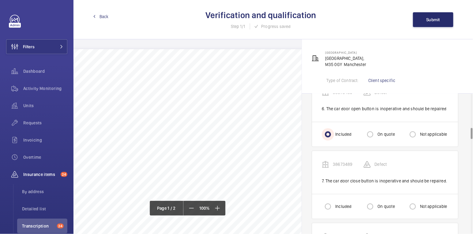
scroll to position [422, 0]
click at [330, 211] on div "Included On quote Not applicable" at bounding box center [385, 205] width 146 height 25
click at [330, 199] on input "Included" at bounding box center [328, 205] width 12 height 12
radio input "true"
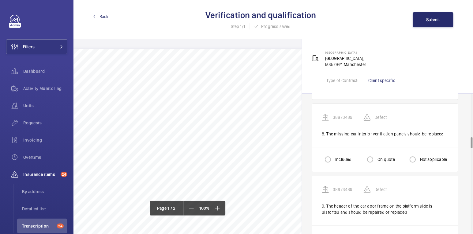
scroll to position [541, 0]
click at [334, 154] on input "Included" at bounding box center [328, 159] width 12 height 12
radio input "true"
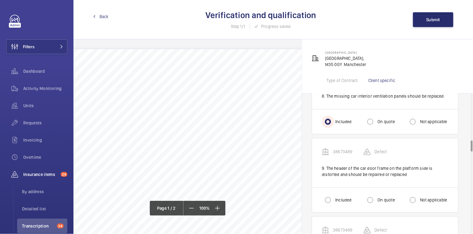
scroll to position [577, 0]
click at [327, 199] on input "Included" at bounding box center [328, 201] width 12 height 12
radio input "true"
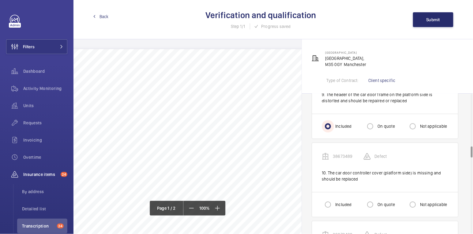
scroll to position [653, 0]
click at [328, 198] on input "Included" at bounding box center [328, 203] width 12 height 12
radio input "true"
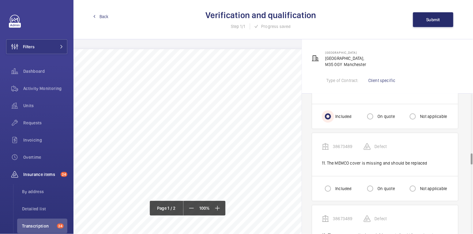
scroll to position [740, 0]
click at [328, 190] on div at bounding box center [328, 187] width 15 height 15
radio input "true"
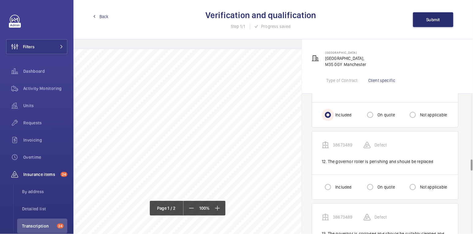
scroll to position [815, 0]
click at [328, 183] on input "Included" at bounding box center [328, 185] width 12 height 12
radio input "true"
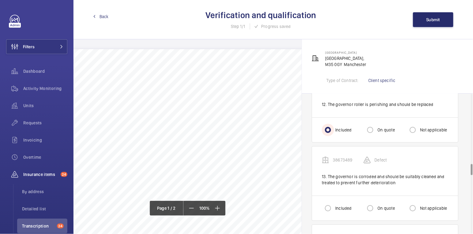
scroll to position [871, 0]
click at [371, 203] on input "On quote" at bounding box center [370, 207] width 12 height 12
radio input "true"
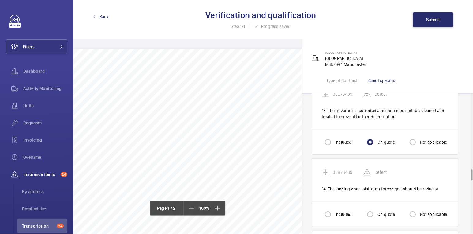
scroll to position [947, 0]
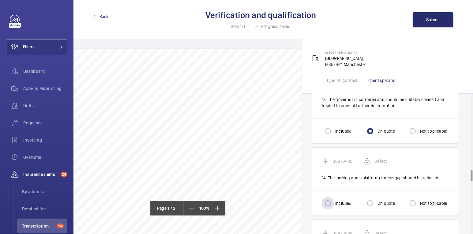
click at [340, 200] on label "Included" at bounding box center [342, 203] width 17 height 6
click at [334, 197] on input "Included" at bounding box center [328, 203] width 12 height 12
radio input "true"
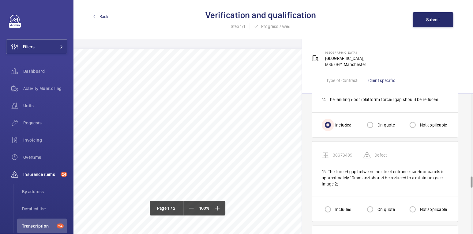
scroll to position [1027, 0]
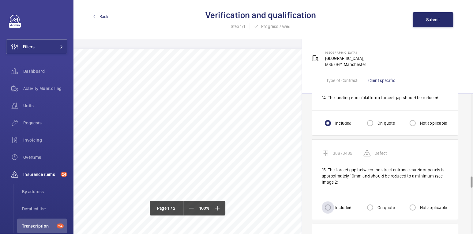
click at [339, 201] on div "Included" at bounding box center [337, 207] width 30 height 12
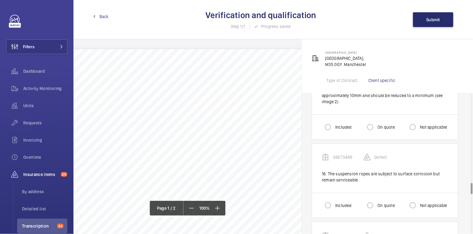
scroll to position [1110, 0]
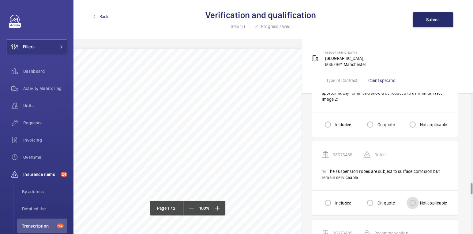
click at [415, 196] on input "Not applicable" at bounding box center [413, 202] width 12 height 12
radio input "true"
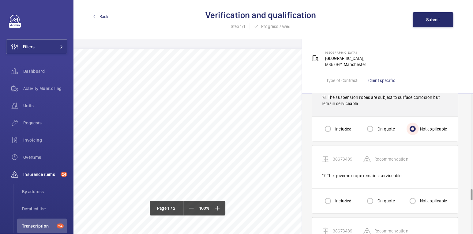
scroll to position [1185, 0]
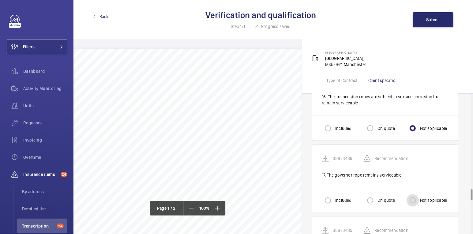
click at [418, 194] on input "Not applicable" at bounding box center [413, 200] width 12 height 12
radio input "true"
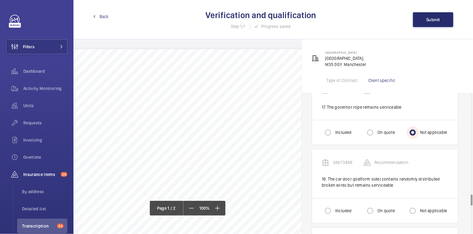
scroll to position [1254, 0]
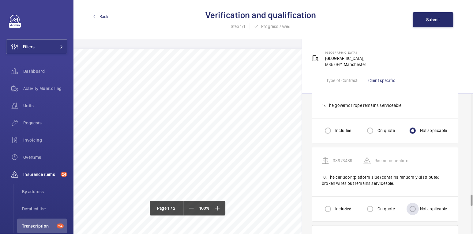
click at [426, 206] on label "Not applicable" at bounding box center [433, 209] width 28 height 6
click at [419, 203] on input "Not applicable" at bounding box center [413, 209] width 12 height 12
radio input "true"
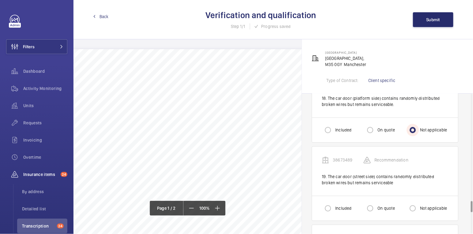
scroll to position [1335, 0]
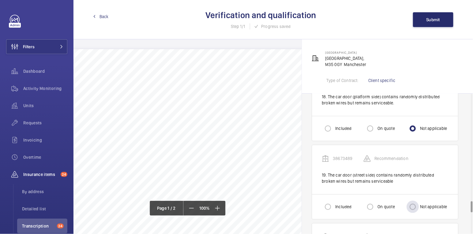
click at [427, 200] on div "Not applicable" at bounding box center [427, 206] width 41 height 12
click at [423, 203] on label "Not applicable" at bounding box center [433, 206] width 28 height 6
click at [419, 200] on input "Not applicable" at bounding box center [413, 206] width 12 height 12
radio input "true"
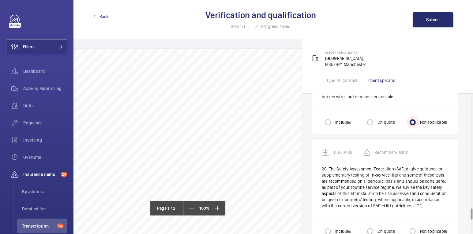
scroll to position [1425, 0]
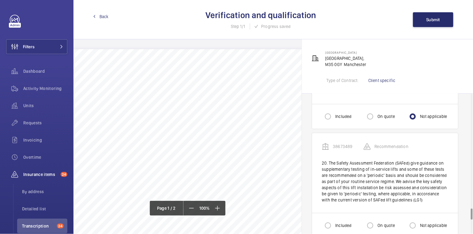
click at [338, 219] on div "Included" at bounding box center [337, 225] width 30 height 12
click at [331, 219] on input "Included" at bounding box center [328, 225] width 12 height 12
radio input "true"
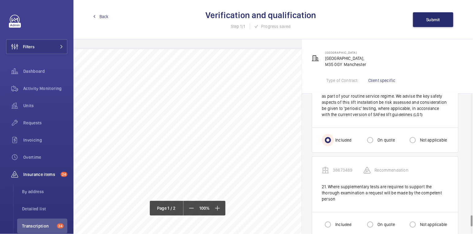
scroll to position [1511, 0]
click at [419, 217] on input "Not applicable" at bounding box center [413, 223] width 12 height 12
radio input "true"
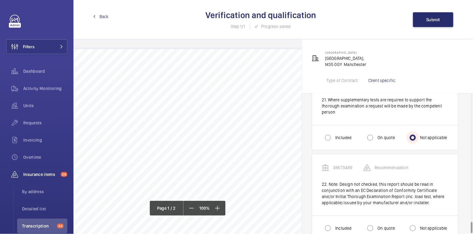
scroll to position [1599, 0]
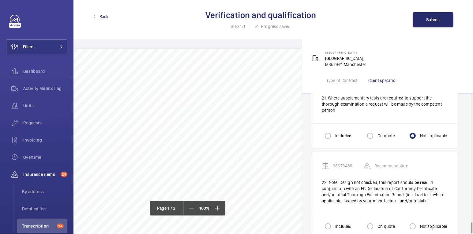
click at [384, 223] on label "On quote" at bounding box center [386, 226] width 18 height 6
click at [377, 220] on input "On quote" at bounding box center [370, 226] width 12 height 12
radio input "true"
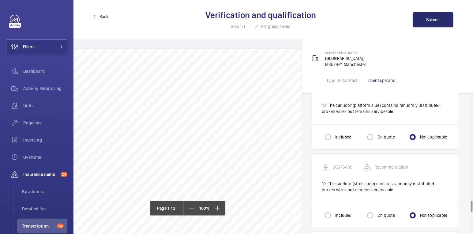
scroll to position [1326, 0]
click at [341, 212] on label "Included" at bounding box center [342, 215] width 17 height 6
click at [334, 209] on input "Included" at bounding box center [328, 215] width 12 height 12
radio input "true"
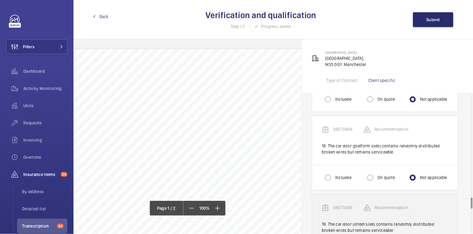
scroll to position [1282, 0]
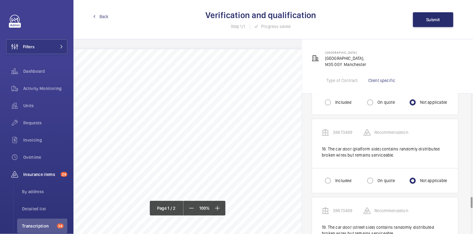
click at [339, 177] on label "Included" at bounding box center [342, 180] width 17 height 6
click at [334, 175] on input "Included" at bounding box center [328, 180] width 12 height 12
radio input "true"
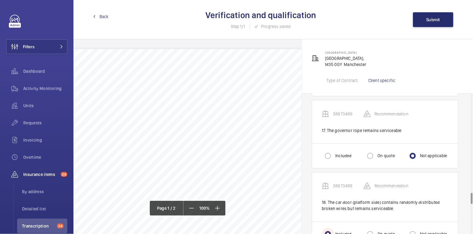
scroll to position [1221, 0]
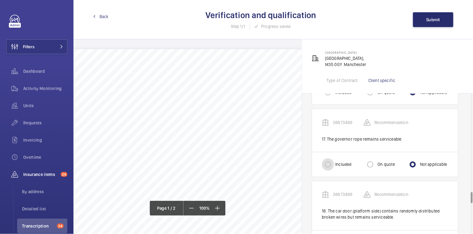
click at [331, 158] on input "Included" at bounding box center [328, 164] width 12 height 12
radio input "true"
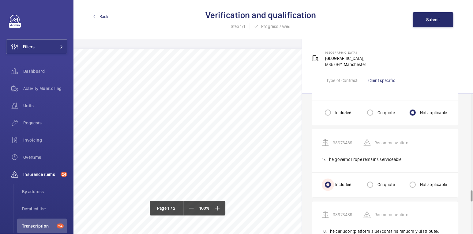
scroll to position [1199, 0]
click at [423, 183] on label "Not applicable" at bounding box center [433, 186] width 28 height 6
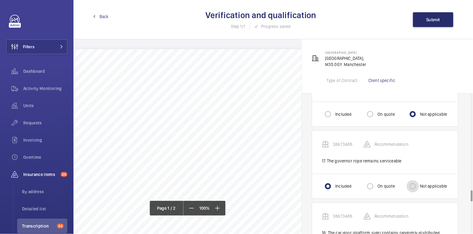
click at [419, 180] on input "Not applicable" at bounding box center [413, 186] width 12 height 12
radio input "true"
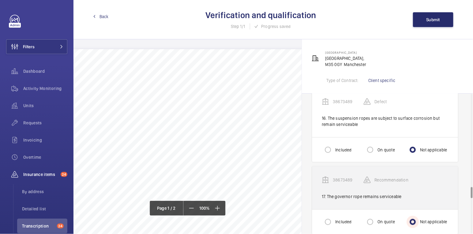
scroll to position [1153, 0]
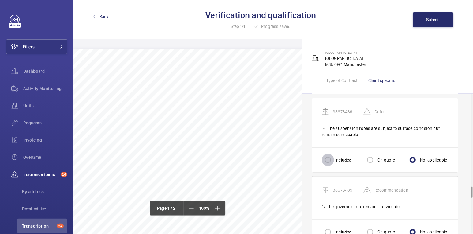
click at [332, 154] on input "Included" at bounding box center [328, 160] width 12 height 12
radio input "true"
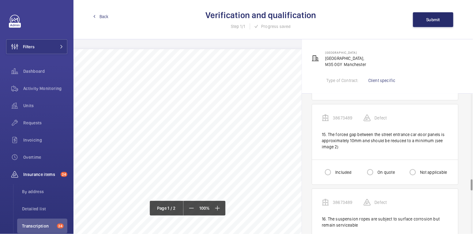
scroll to position [1057, 0]
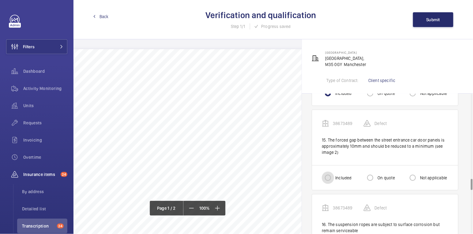
click at [331, 172] on input "Included" at bounding box center [328, 177] width 12 height 12
radio input "true"
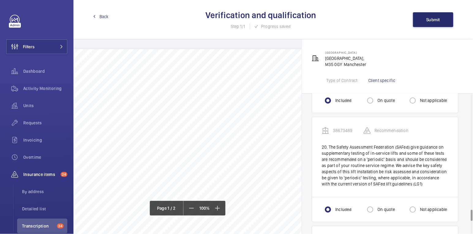
scroll to position [1604, 0]
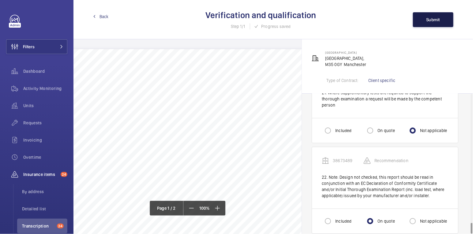
click at [431, 17] on button "Submit" at bounding box center [433, 19] width 40 height 15
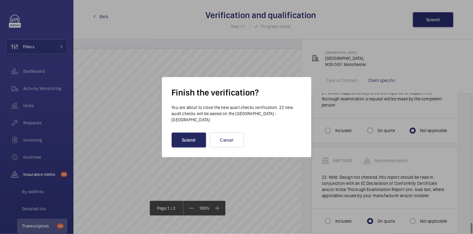
click at [197, 136] on button "Submit" at bounding box center [189, 139] width 34 height 15
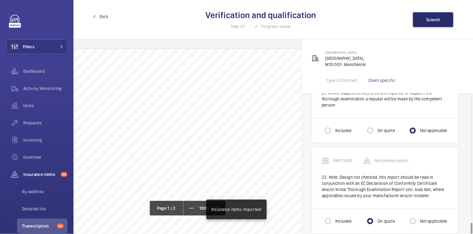
click at [103, 17] on span "Back" at bounding box center [104, 16] width 9 height 6
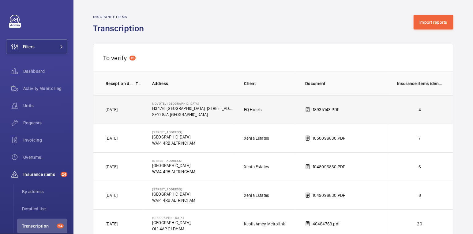
click at [398, 110] on p "4" at bounding box center [419, 109] width 45 height 6
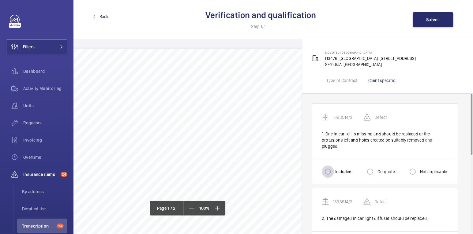
click at [335, 164] on div at bounding box center [328, 171] width 15 height 15
radio input "true"
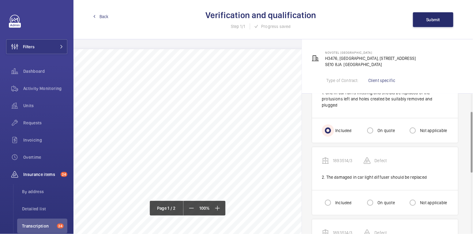
scroll to position [41, 0]
click at [333, 197] on input "Included" at bounding box center [328, 202] width 12 height 12
radio input "true"
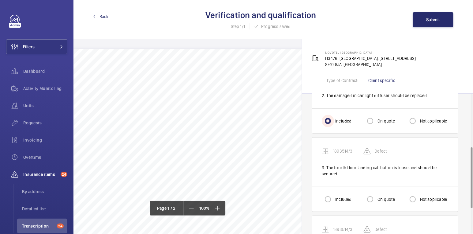
scroll to position [123, 0]
click at [329, 192] on input "Included" at bounding box center [328, 198] width 12 height 12
radio input "true"
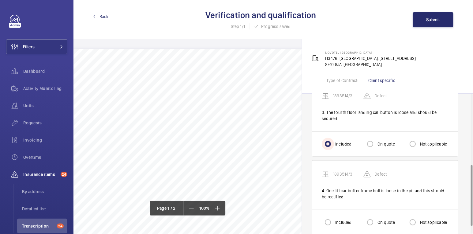
scroll to position [180, 0]
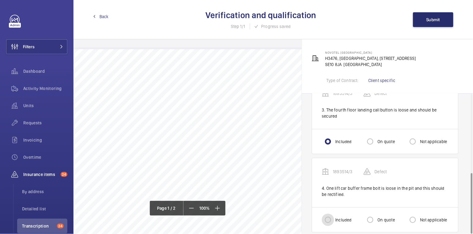
click at [330, 214] on input "Included" at bounding box center [328, 219] width 12 height 12
radio input "true"
click at [431, 17] on button "Submit" at bounding box center [433, 19] width 40 height 15
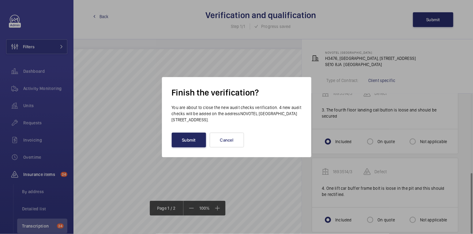
click at [190, 142] on button "Submit" at bounding box center [189, 139] width 34 height 15
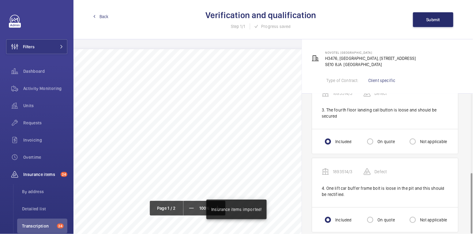
click at [104, 18] on span "Back" at bounding box center [104, 16] width 9 height 6
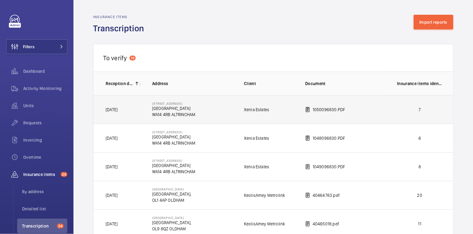
click at [383, 113] on td "1050096830.PDF" at bounding box center [342, 109] width 92 height 28
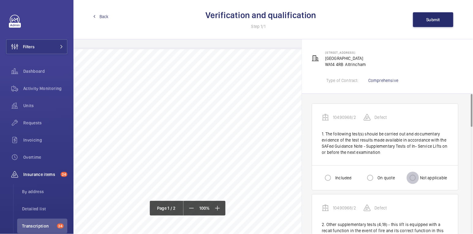
click at [416, 179] on input "Not applicable" at bounding box center [413, 177] width 12 height 12
radio input "true"
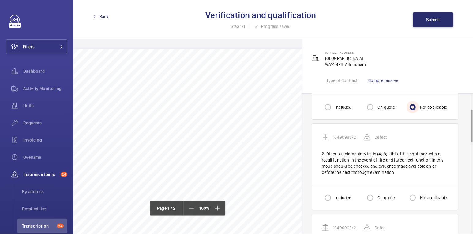
scroll to position [71, 0]
click at [379, 196] on label "On quote" at bounding box center [386, 197] width 18 height 6
click at [377, 196] on input "On quote" at bounding box center [370, 197] width 12 height 12
radio input "true"
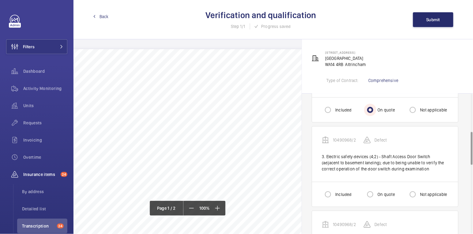
scroll to position [160, 0]
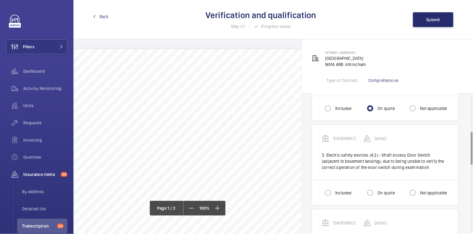
click at [378, 189] on label "On quote" at bounding box center [386, 192] width 18 height 6
click at [377, 189] on input "On quote" at bounding box center [370, 192] width 12 height 12
radio input "true"
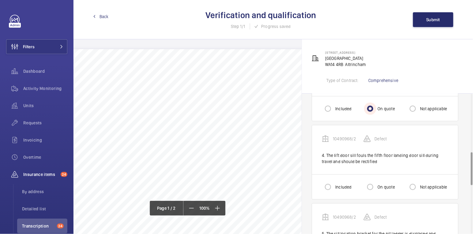
scroll to position [245, 0]
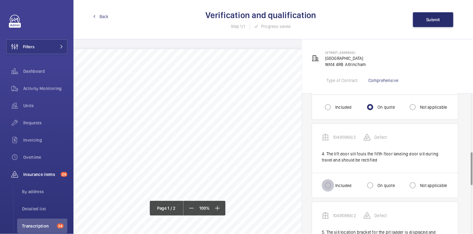
click at [333, 183] on input "Included" at bounding box center [328, 185] width 12 height 12
radio input "true"
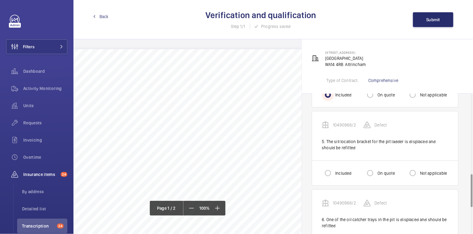
scroll to position [338, 0]
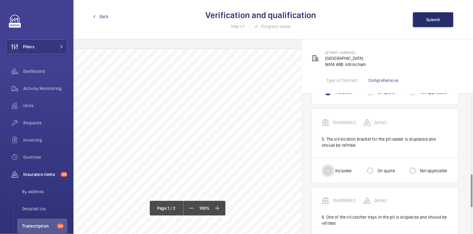
click at [330, 170] on input "Included" at bounding box center [328, 170] width 12 height 12
radio input "true"
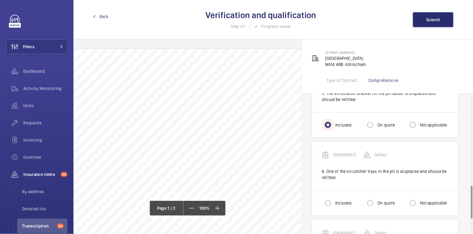
scroll to position [385, 0]
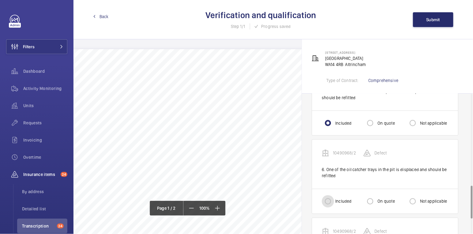
click at [331, 195] on input "Included" at bounding box center [328, 201] width 12 height 12
radio input "true"
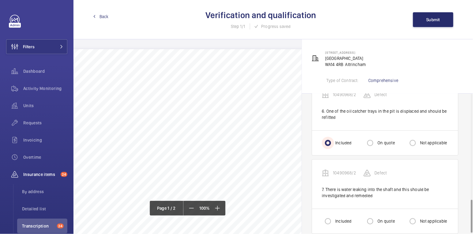
scroll to position [450, 0]
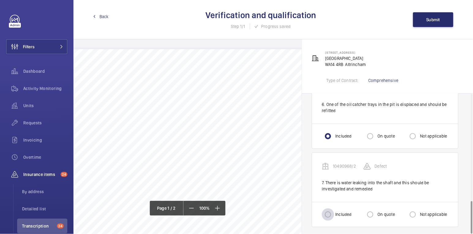
click at [334, 212] on div at bounding box center [328, 214] width 15 height 15
radio input "true"
click at [432, 23] on button "Submit" at bounding box center [433, 19] width 40 height 15
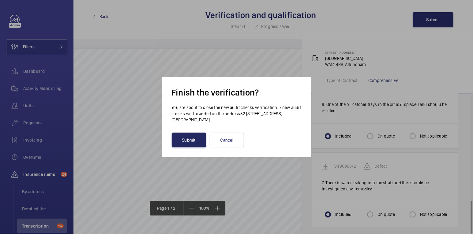
click at [187, 139] on button "Submit" at bounding box center [189, 139] width 34 height 15
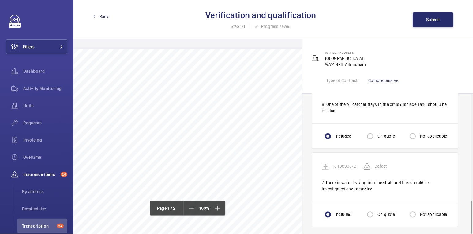
click at [104, 15] on span "Back" at bounding box center [104, 16] width 9 height 6
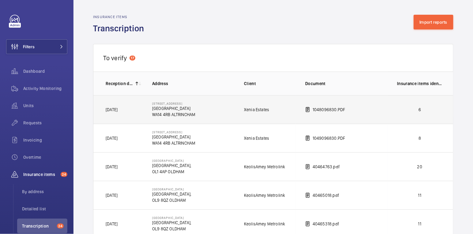
click at [429, 112] on p "6" at bounding box center [419, 109] width 45 height 6
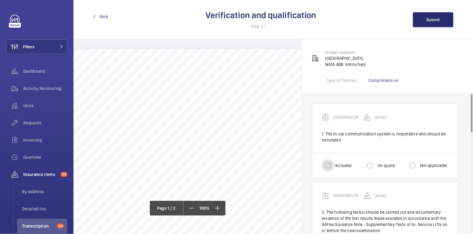
click at [334, 166] on input "Included" at bounding box center [328, 165] width 12 height 12
radio input "true"
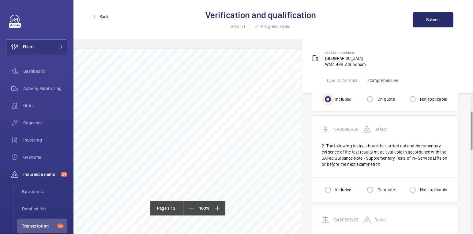
scroll to position [74, 0]
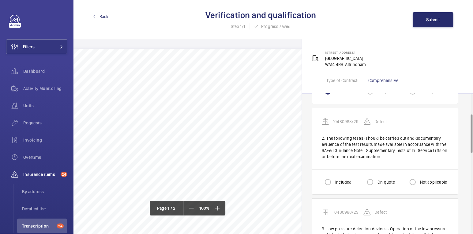
click at [425, 181] on label "Not applicable" at bounding box center [433, 182] width 28 height 6
click at [419, 181] on input "Not applicable" at bounding box center [413, 182] width 12 height 12
radio input "true"
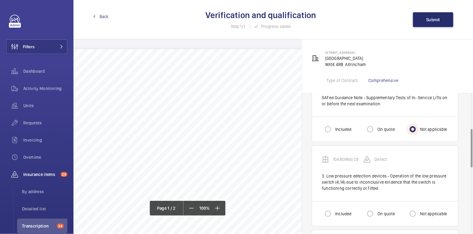
scroll to position [136, 0]
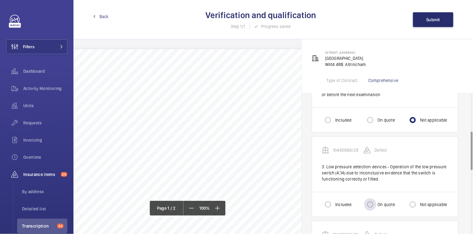
click at [380, 201] on label "On quote" at bounding box center [386, 204] width 18 height 6
click at [377, 201] on input "On quote" at bounding box center [370, 204] width 12 height 12
radio input "true"
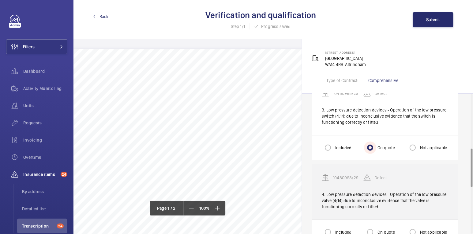
scroll to position [198, 0]
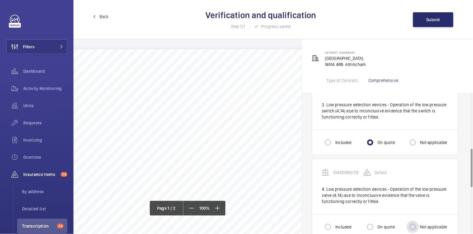
click at [429, 223] on label "Not applicable" at bounding box center [433, 226] width 28 height 6
click at [419, 223] on input "Not applicable" at bounding box center [413, 226] width 12 height 12
radio input "true"
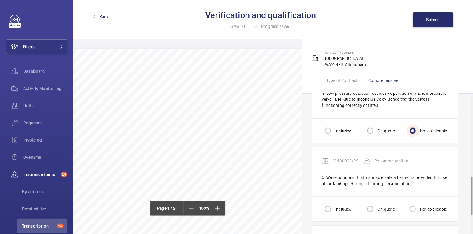
scroll to position [302, 0]
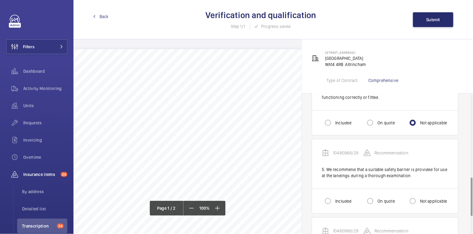
click at [380, 199] on label "On quote" at bounding box center [386, 201] width 18 height 6
click at [377, 199] on input "On quote" at bounding box center [370, 201] width 12 height 12
radio input "true"
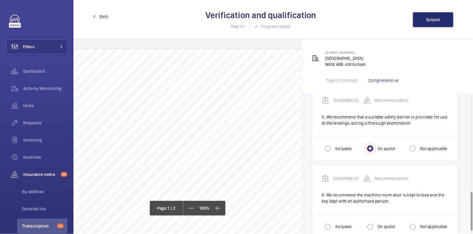
scroll to position [366, 0]
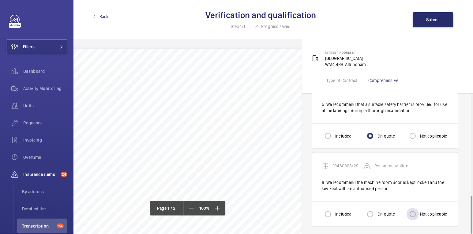
click at [430, 211] on label "Not applicable" at bounding box center [433, 214] width 28 height 6
click at [419, 209] on input "Not applicable" at bounding box center [413, 214] width 12 height 12
radio input "true"
click at [435, 22] on button "Submit" at bounding box center [433, 19] width 40 height 15
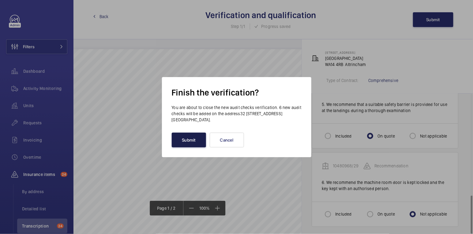
click at [193, 141] on button "Submit" at bounding box center [189, 139] width 34 height 15
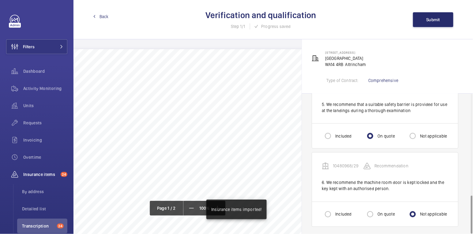
click at [103, 16] on span "Back" at bounding box center [104, 16] width 9 height 6
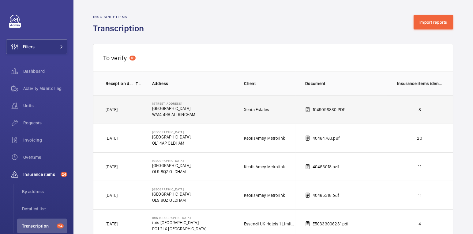
click at [424, 108] on p "8" at bounding box center [419, 109] width 45 height 6
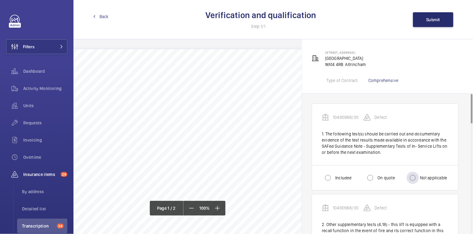
click at [432, 177] on label "Not applicable" at bounding box center [433, 177] width 28 height 6
click at [419, 177] on input "Not applicable" at bounding box center [413, 177] width 12 height 12
radio input "true"
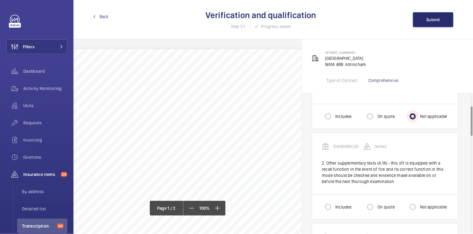
scroll to position [62, 0]
click at [382, 205] on label "On quote" at bounding box center [386, 206] width 18 height 6
click at [377, 205] on input "On quote" at bounding box center [370, 205] width 12 height 12
radio input "true"
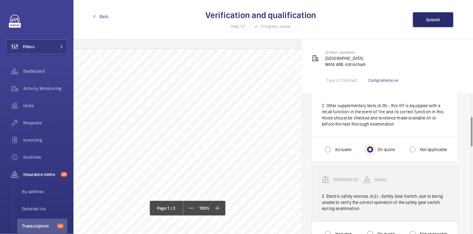
scroll to position [127, 0]
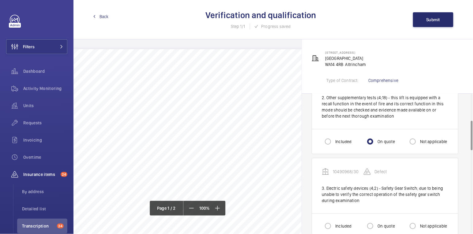
click at [382, 222] on label "On quote" at bounding box center [386, 225] width 18 height 6
click at [377, 221] on input "On quote" at bounding box center [370, 225] width 12 height 12
radio input "true"
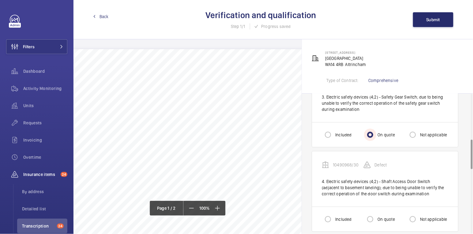
scroll to position [219, 0]
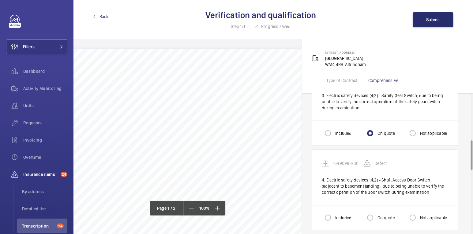
click at [422, 214] on label "Not applicable" at bounding box center [433, 217] width 28 height 6
click at [419, 213] on input "Not applicable" at bounding box center [413, 217] width 12 height 12
radio input "true"
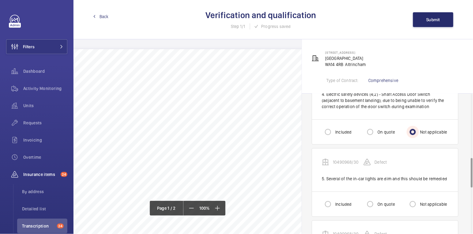
scroll to position [307, 0]
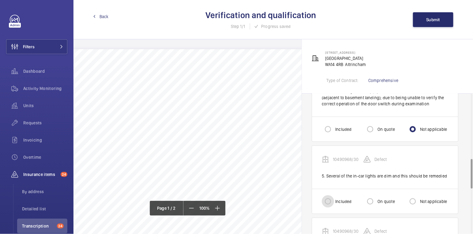
click at [334, 198] on input "Included" at bounding box center [328, 201] width 12 height 12
radio input "true"
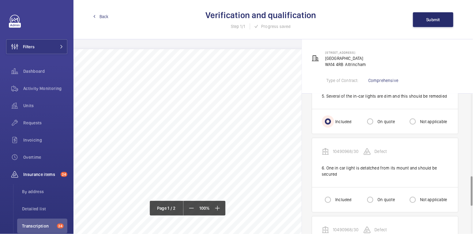
scroll to position [389, 0]
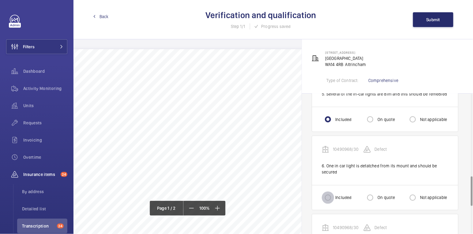
click at [332, 192] on input "Included" at bounding box center [328, 197] width 12 height 12
radio input "true"
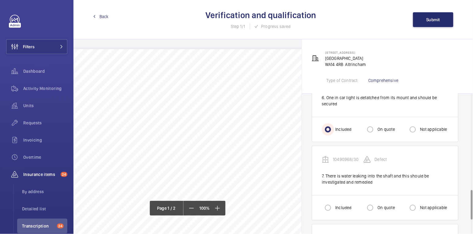
scroll to position [458, 0]
click at [332, 202] on input "Included" at bounding box center [328, 207] width 12 height 12
radio input "true"
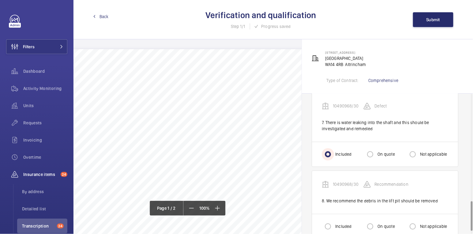
scroll to position [522, 0]
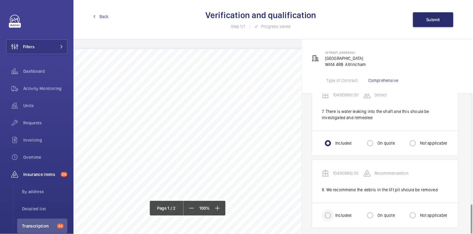
click at [335, 210] on div at bounding box center [328, 214] width 15 height 15
radio input "true"
click at [429, 22] on button "Submit" at bounding box center [433, 19] width 40 height 15
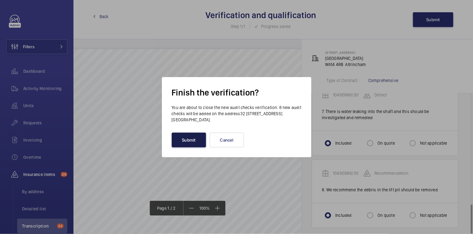
click at [194, 145] on button "Submit" at bounding box center [189, 139] width 34 height 15
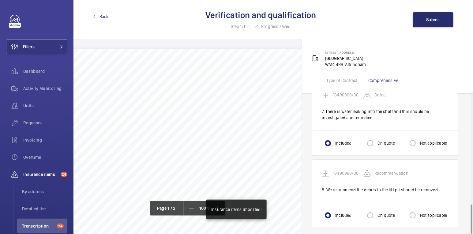
click at [103, 17] on span "Back" at bounding box center [104, 16] width 9 height 6
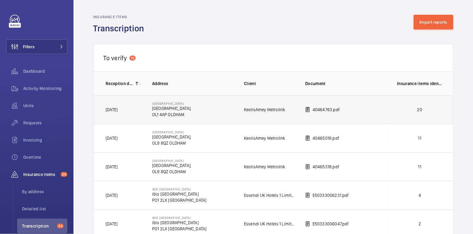
click at [396, 112] on td "20" at bounding box center [421, 109] width 67 height 28
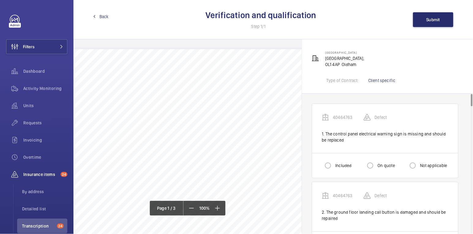
click at [342, 162] on label "Included" at bounding box center [342, 165] width 17 height 6
click at [334, 162] on input "Included" at bounding box center [328, 165] width 12 height 12
radio input "true"
click at [374, 165] on input "On quote" at bounding box center [370, 165] width 12 height 12
radio input "true"
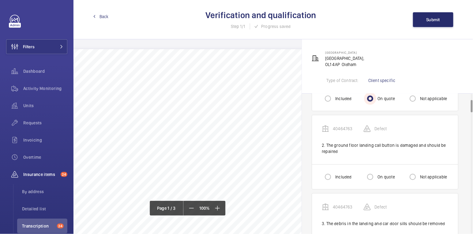
scroll to position [68, 0]
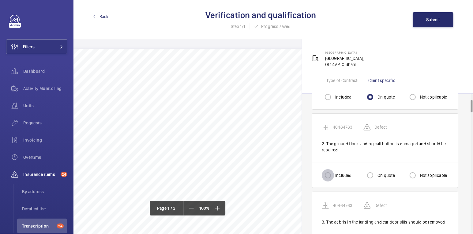
click at [328, 173] on input "Included" at bounding box center [328, 175] width 12 height 12
radio input "true"
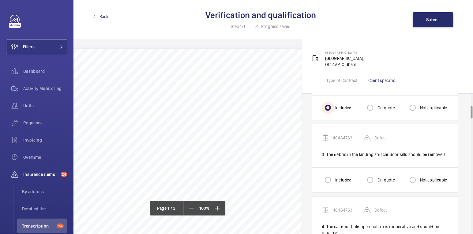
scroll to position [139, 0]
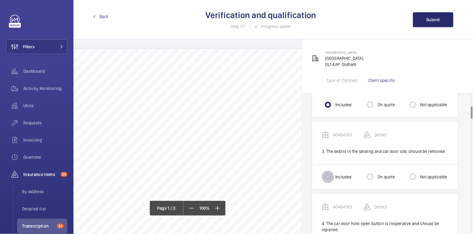
click at [328, 173] on input "Included" at bounding box center [328, 176] width 12 height 12
radio input "true"
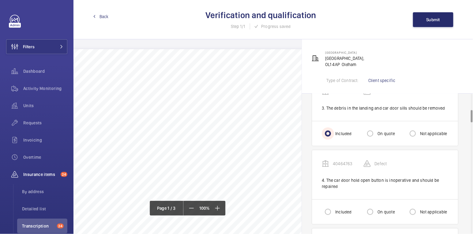
scroll to position [183, 0]
click at [331, 207] on input "Included" at bounding box center [328, 211] width 12 height 12
radio input "true"
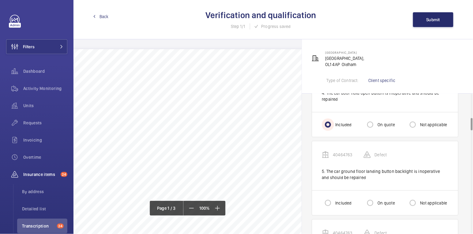
scroll to position [273, 0]
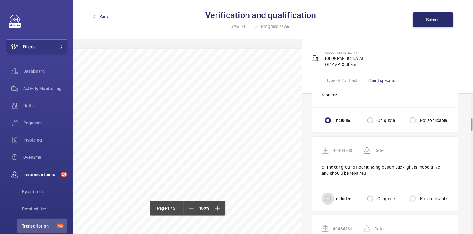
click at [330, 198] on input "Included" at bounding box center [328, 198] width 12 height 12
radio input "true"
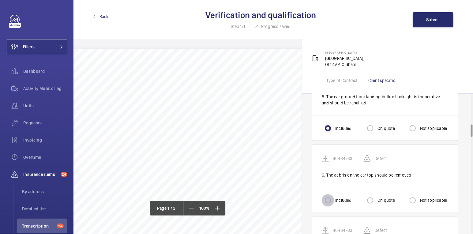
click at [330, 198] on input "Included" at bounding box center [328, 200] width 12 height 12
radio input "true"
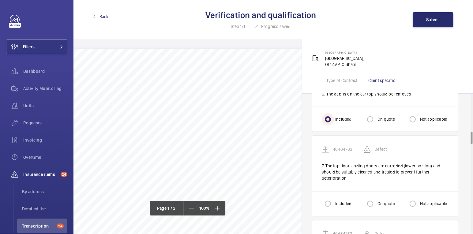
scroll to position [425, 0]
click at [331, 198] on input "Included" at bounding box center [328, 203] width 12 height 12
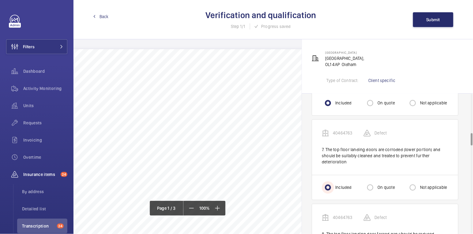
scroll to position [442, 0]
click at [377, 183] on div at bounding box center [370, 186] width 15 height 15
radio input "false"
radio input "true"
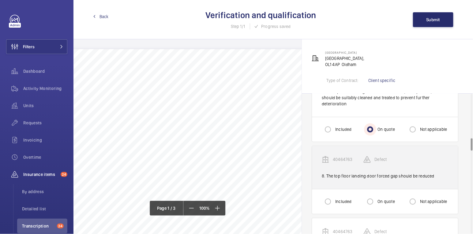
scroll to position [500, 0]
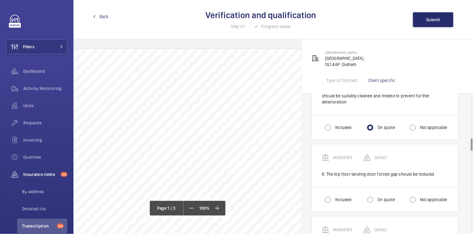
click at [338, 196] on label "Included" at bounding box center [342, 199] width 17 height 6
click at [334, 196] on input "Included" at bounding box center [328, 199] width 12 height 12
radio input "true"
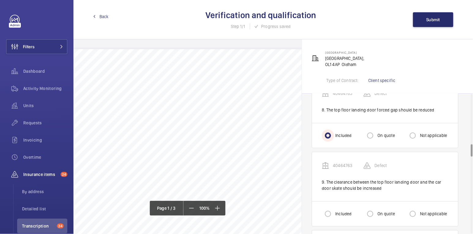
scroll to position [575, 0]
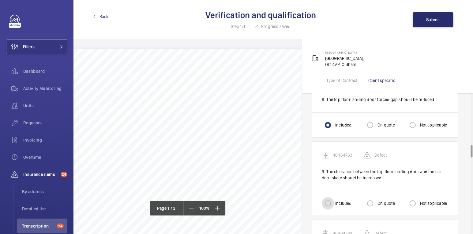
click at [333, 197] on input "Included" at bounding box center [328, 203] width 12 height 12
radio input "true"
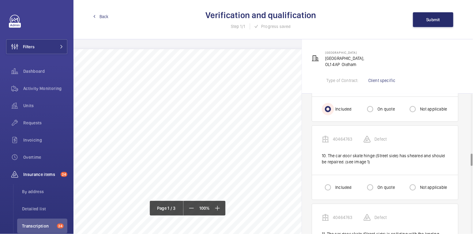
scroll to position [672, 0]
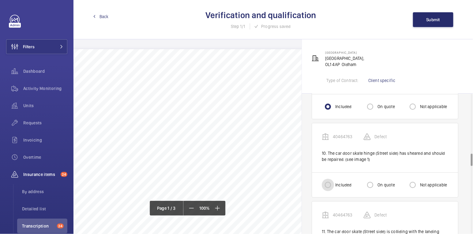
click at [328, 181] on input "Included" at bounding box center [328, 184] width 12 height 12
radio input "true"
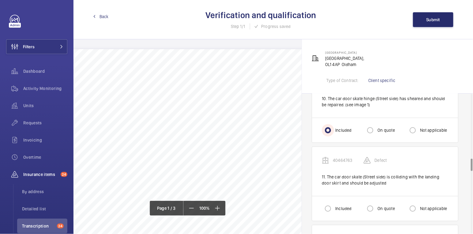
scroll to position [727, 0]
click at [328, 201] on input "Included" at bounding box center [328, 207] width 12 height 12
radio input "true"
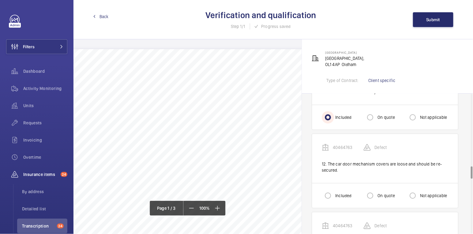
scroll to position [820, 0]
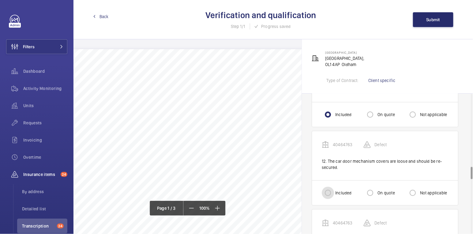
click at [328, 190] on input "Included" at bounding box center [328, 192] width 12 height 12
radio input "true"
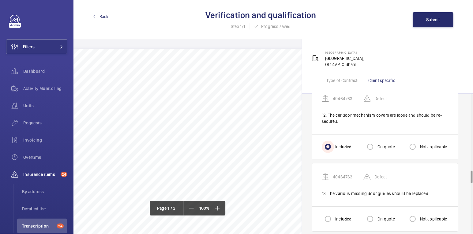
scroll to position [867, 0]
click at [331, 212] on input "Included" at bounding box center [328, 218] width 12 height 12
radio input "true"
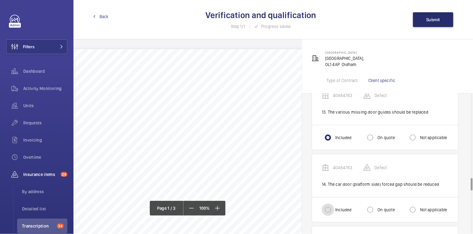
click at [331, 206] on input "Included" at bounding box center [328, 209] width 12 height 12
radio input "true"
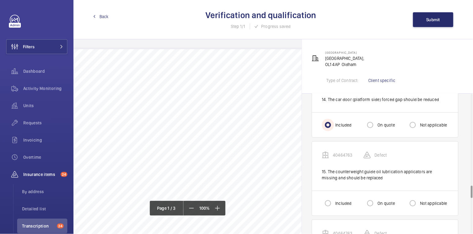
scroll to position [1032, 0]
click at [329, 196] on input "Included" at bounding box center [328, 202] width 12 height 12
radio input "true"
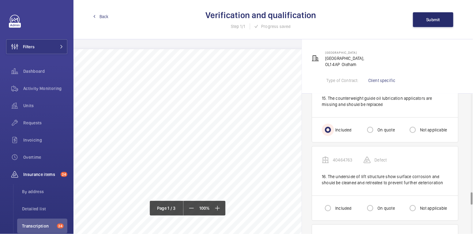
scroll to position [1111, 0]
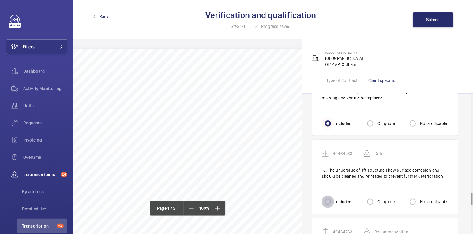
click at [329, 195] on input "Included" at bounding box center [328, 201] width 12 height 12
radio input "true"
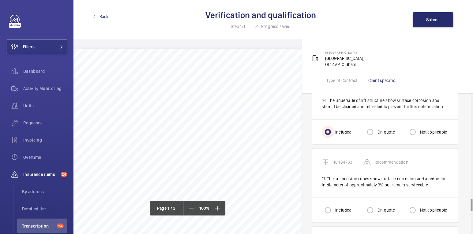
scroll to position [1182, 0]
click at [342, 206] on label "Included" at bounding box center [342, 209] width 17 height 6
click at [334, 203] on input "Included" at bounding box center [328, 209] width 12 height 12
radio input "true"
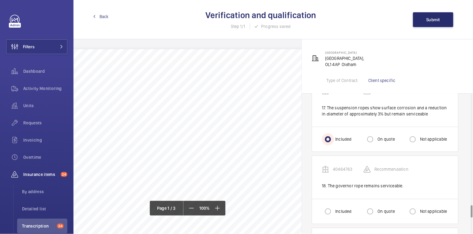
scroll to position [1252, 0]
click at [435, 207] on label "Not applicable" at bounding box center [433, 210] width 28 height 6
click at [419, 204] on input "Not applicable" at bounding box center [413, 210] width 12 height 12
radio input "true"
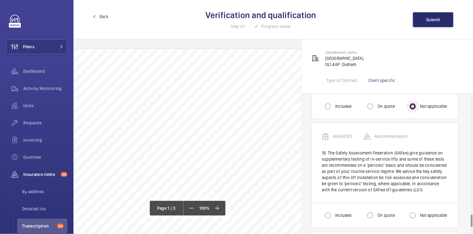
scroll to position [1361, 0]
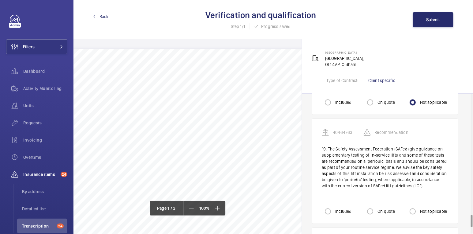
click at [336, 208] on label "Included" at bounding box center [342, 211] width 17 height 6
click at [334, 205] on input "Included" at bounding box center [328, 211] width 12 height 12
radio input "true"
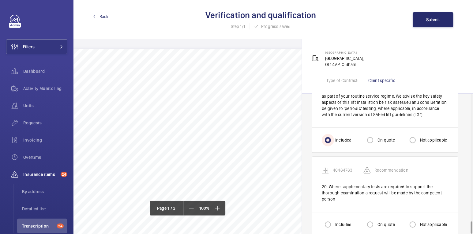
scroll to position [1436, 0]
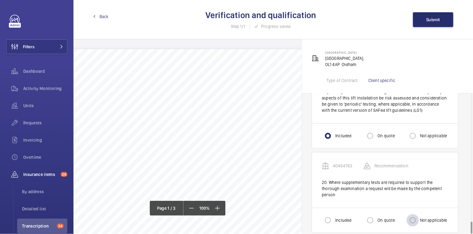
click at [420, 212] on div at bounding box center [413, 219] width 15 height 15
radio input "true"
click at [438, 17] on span "Submit" at bounding box center [434, 19] width 14 height 5
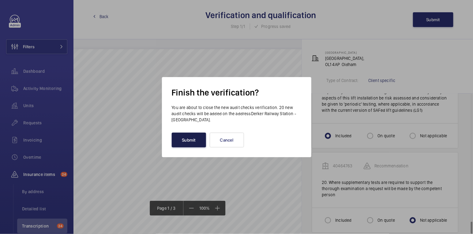
click at [194, 140] on button "Submit" at bounding box center [189, 139] width 34 height 15
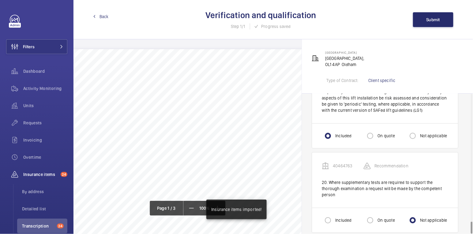
click at [104, 17] on span "Back" at bounding box center [104, 16] width 9 height 6
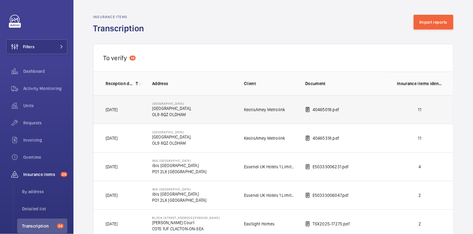
click at [400, 109] on p "11" at bounding box center [419, 109] width 45 height 6
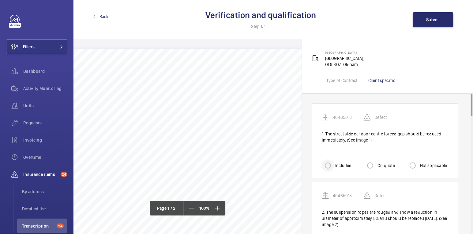
click at [334, 162] on div at bounding box center [328, 165] width 15 height 15
radio input "true"
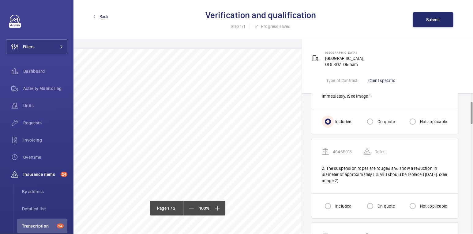
scroll to position [58, 0]
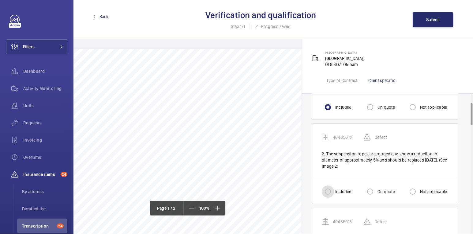
click at [330, 190] on input "Included" at bounding box center [328, 191] width 12 height 12
radio input "true"
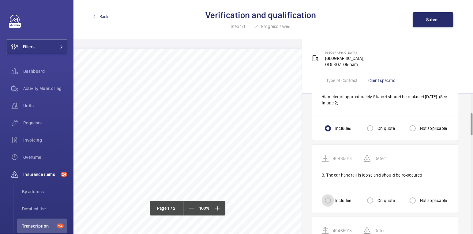
click at [327, 200] on input "Included" at bounding box center [328, 200] width 12 height 12
radio input "true"
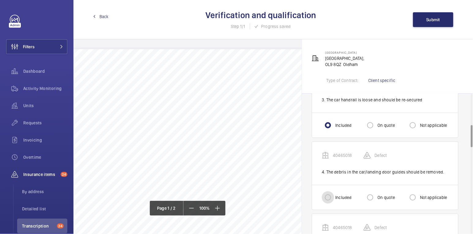
click at [328, 194] on input "Included" at bounding box center [328, 197] width 12 height 12
radio input "true"
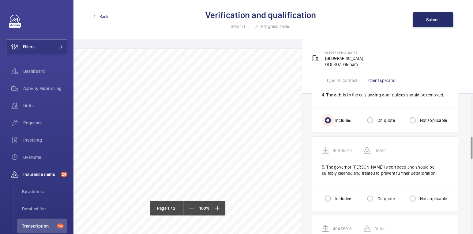
scroll to position [275, 0]
click at [328, 194] on input "Included" at bounding box center [328, 197] width 12 height 12
radio input "true"
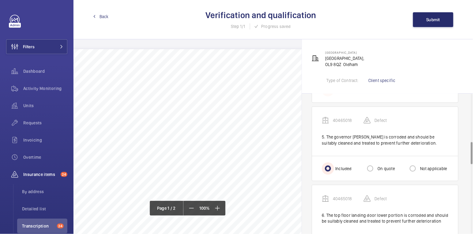
scroll to position [305, 0]
click at [368, 164] on input "On quote" at bounding box center [370, 167] width 12 height 12
radio input "true"
click at [330, 164] on input "Included" at bounding box center [328, 167] width 12 height 12
radio input "true"
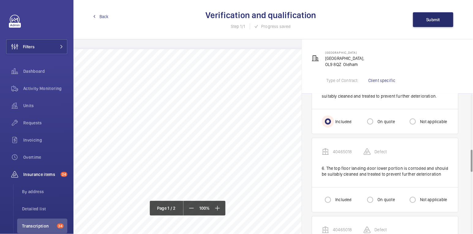
scroll to position [351, 0]
click at [372, 199] on input "On quote" at bounding box center [370, 198] width 12 height 12
radio input "true"
click at [373, 120] on input "On quote" at bounding box center [370, 120] width 12 height 12
radio input "true"
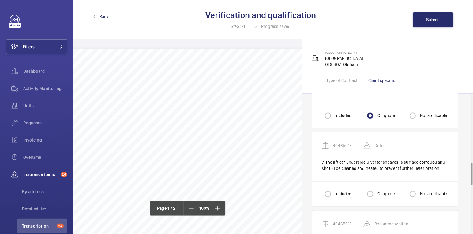
scroll to position [436, 0]
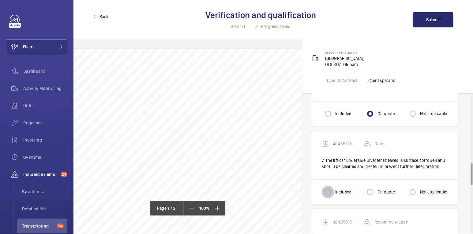
click at [332, 189] on input "Included" at bounding box center [328, 192] width 12 height 12
radio input "true"
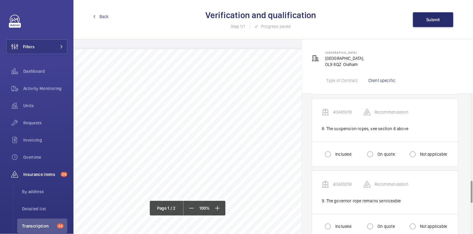
scroll to position [548, 0]
click at [421, 150] on label "Not applicable" at bounding box center [433, 152] width 28 height 6
click at [419, 150] on input "Not applicable" at bounding box center [413, 152] width 12 height 12
radio input "true"
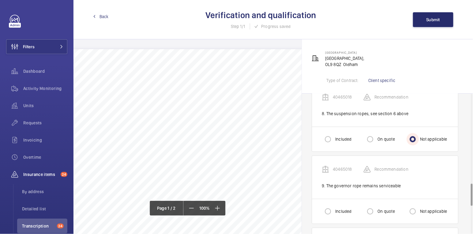
scroll to position [565, 0]
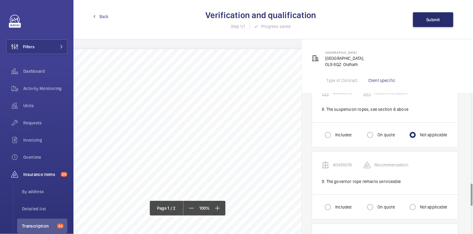
click at [424, 203] on label "Not applicable" at bounding box center [433, 206] width 28 height 6
click at [419, 201] on input "Not applicable" at bounding box center [413, 206] width 12 height 12
radio input "true"
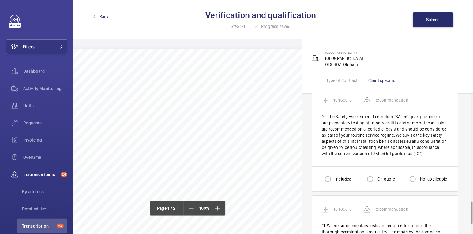
scroll to position [713, 0]
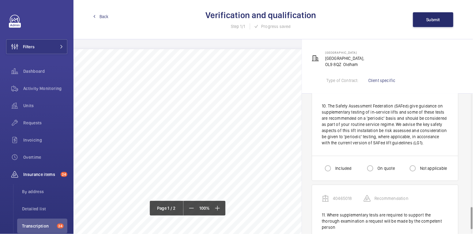
click at [337, 165] on label "Included" at bounding box center [342, 168] width 17 height 6
click at [334, 162] on input "Included" at bounding box center [328, 168] width 12 height 12
radio input "true"
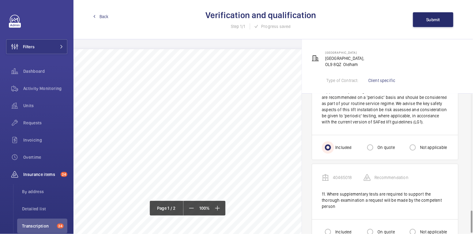
scroll to position [743, 0]
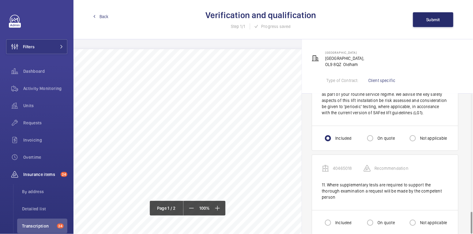
click at [426, 219] on label "Not applicable" at bounding box center [433, 222] width 28 height 6
click at [419, 216] on input "Not applicable" at bounding box center [413, 222] width 12 height 12
radio input "true"
click at [441, 19] on button "Submit" at bounding box center [433, 19] width 40 height 15
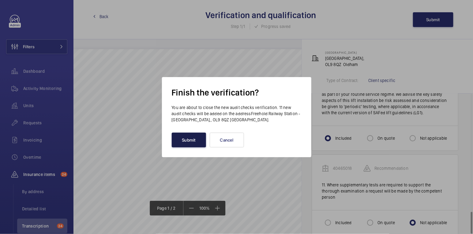
click at [188, 138] on button "Submit" at bounding box center [189, 139] width 34 height 15
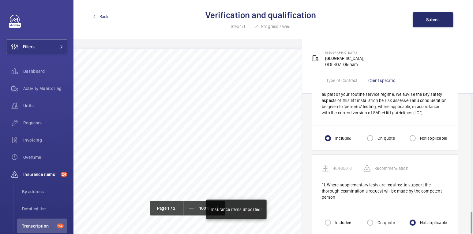
click at [103, 18] on span "Back" at bounding box center [104, 16] width 9 height 6
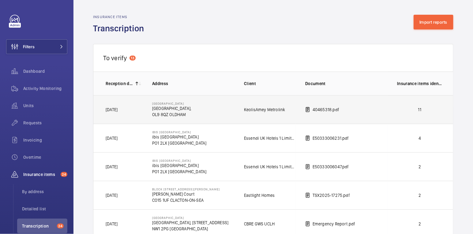
click at [420, 112] on p "11" at bounding box center [419, 109] width 45 height 6
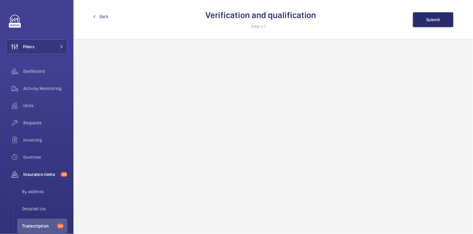
click at [420, 112] on wm-front-admin-audit "Back Verification and qualification Step 1/1 Submit" at bounding box center [274, 117] width 400 height 234
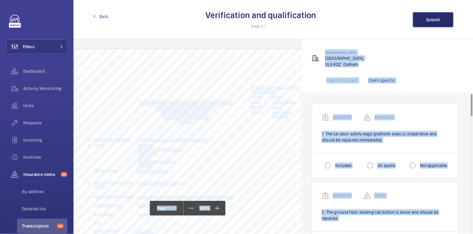
click at [409, 89] on div "Freehold Railway Station [GEOGRAPHIC_DATA], OL9 8QZ oldham Type of Contract: Cl…" at bounding box center [387, 66] width 171 height 54
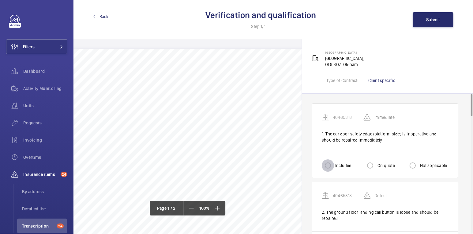
click at [333, 165] on input "Included" at bounding box center [328, 165] width 12 height 12
radio input "true"
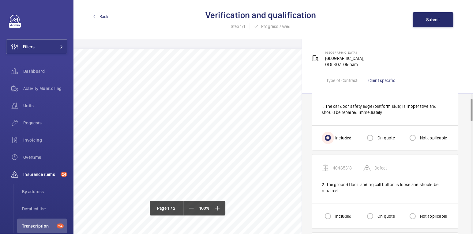
scroll to position [31, 0]
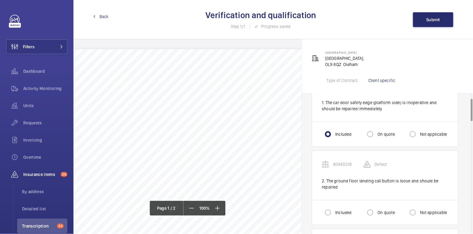
click at [337, 209] on label "Included" at bounding box center [342, 212] width 17 height 6
click at [334, 208] on input "Included" at bounding box center [328, 212] width 12 height 12
radio input "true"
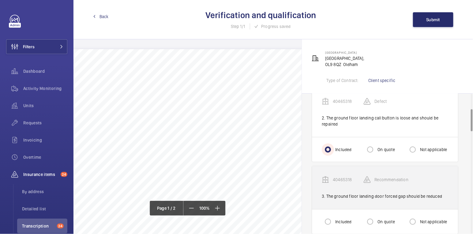
scroll to position [96, 0]
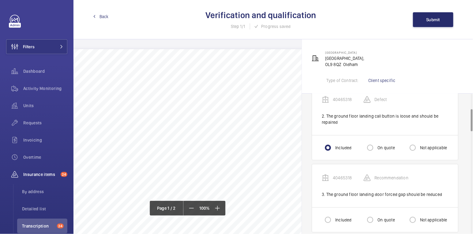
click at [344, 219] on label "Included" at bounding box center [342, 219] width 17 height 6
click at [334, 219] on input "Included" at bounding box center [328, 219] width 12 height 12
radio input "true"
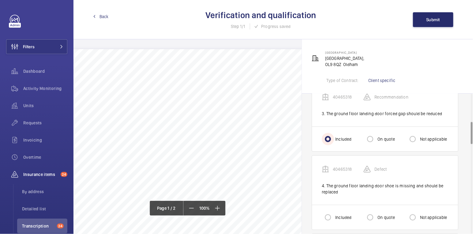
scroll to position [179, 0]
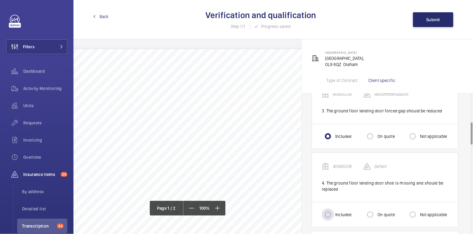
click at [336, 212] on label "Included" at bounding box center [342, 214] width 17 height 6
click at [334, 212] on input "Included" at bounding box center [328, 214] width 12 height 12
radio input "true"
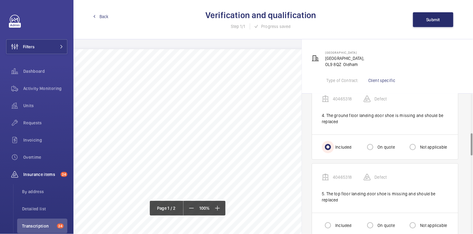
scroll to position [248, 0]
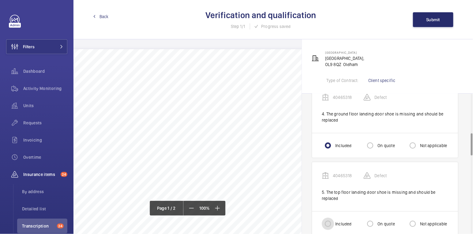
click at [332, 219] on input "Included" at bounding box center [328, 223] width 12 height 12
radio input "true"
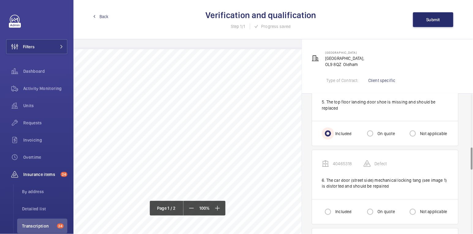
scroll to position [340, 0]
click at [330, 209] on input "Included" at bounding box center [328, 210] width 12 height 12
radio input "true"
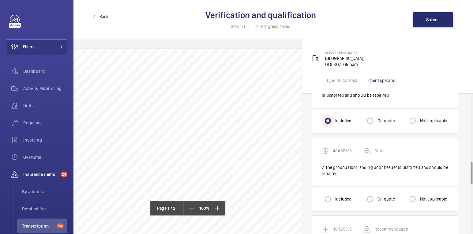
scroll to position [431, 0]
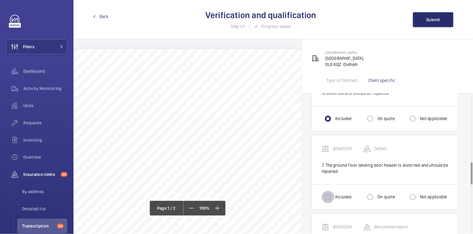
click at [330, 193] on input "Included" at bounding box center [328, 197] width 12 height 12
radio input "true"
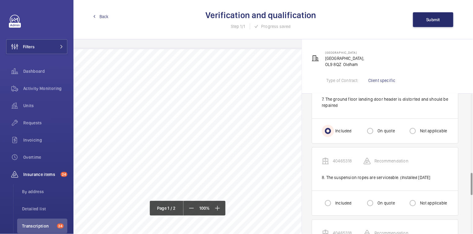
scroll to position [499, 0]
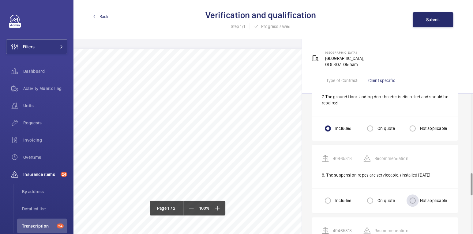
click at [428, 199] on label "Not applicable" at bounding box center [433, 200] width 28 height 6
click at [419, 199] on input "Not applicable" at bounding box center [413, 200] width 12 height 12
radio input "true"
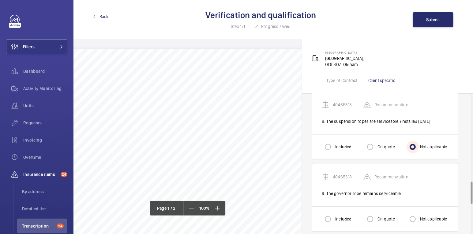
scroll to position [556, 0]
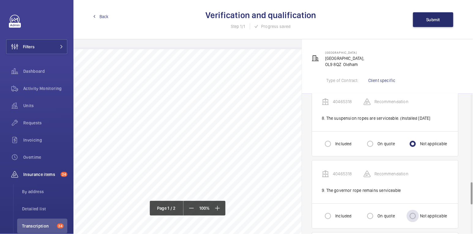
click at [424, 212] on label "Not applicable" at bounding box center [433, 215] width 28 height 6
click at [419, 210] on input "Not applicable" at bounding box center [413, 215] width 12 height 12
radio input "true"
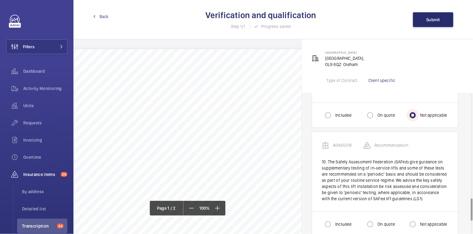
scroll to position [658, 0]
click at [330, 220] on input "Included" at bounding box center [328, 222] width 12 height 12
radio input "true"
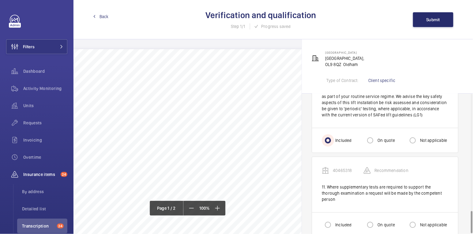
scroll to position [742, 0]
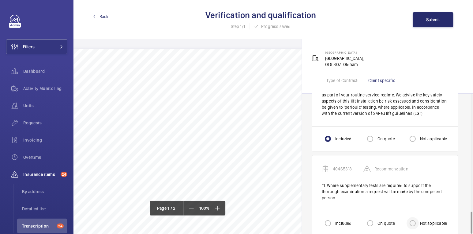
click at [419, 215] on div at bounding box center [413, 222] width 15 height 15
radio input "true"
click at [431, 19] on span "Submit" at bounding box center [434, 19] width 14 height 5
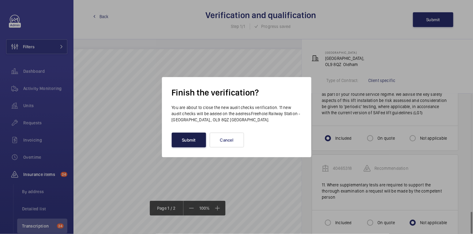
click at [191, 133] on button "Submit" at bounding box center [189, 139] width 34 height 15
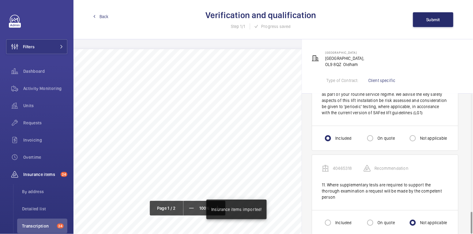
click at [104, 17] on span "Back" at bounding box center [104, 16] width 9 height 6
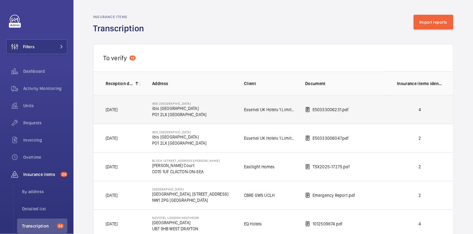
click at [423, 115] on td "4" at bounding box center [421, 109] width 67 height 28
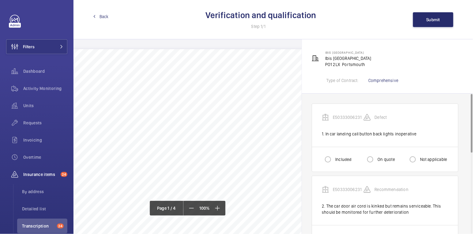
click at [342, 161] on label "Included" at bounding box center [342, 159] width 17 height 6
click at [334, 161] on input "Included" at bounding box center [328, 159] width 12 height 12
radio input "true"
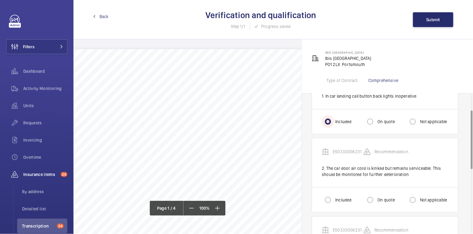
scroll to position [39, 0]
click at [329, 196] on input "Included" at bounding box center [328, 198] width 12 height 12
radio input "true"
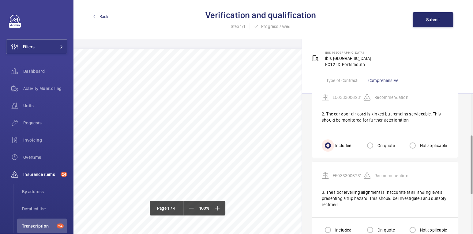
scroll to position [99, 0]
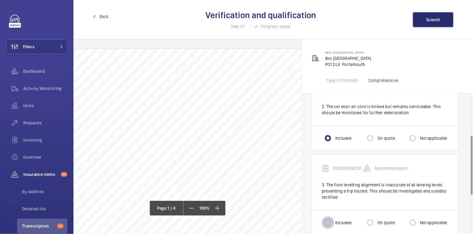
click at [331, 219] on input "Included" at bounding box center [328, 222] width 12 height 12
radio input "true"
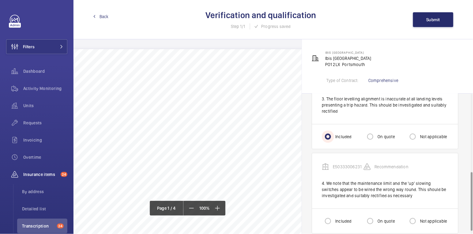
scroll to position [192, 0]
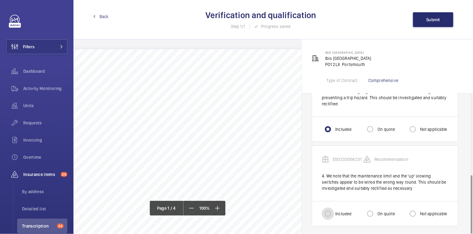
click at [328, 217] on input "Included" at bounding box center [328, 213] width 12 height 12
radio input "true"
click at [437, 23] on button "Submit" at bounding box center [433, 19] width 40 height 15
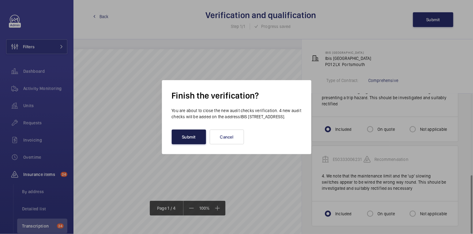
click at [192, 138] on button "Submit" at bounding box center [189, 136] width 34 height 15
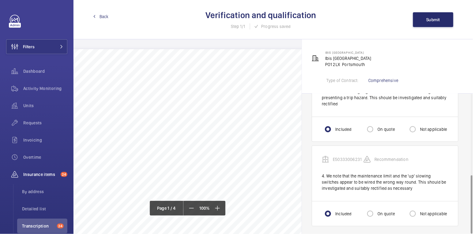
click at [105, 16] on span "Back" at bounding box center [104, 16] width 9 height 6
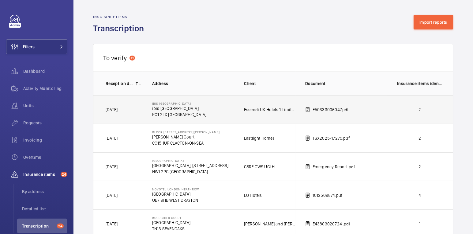
click at [400, 115] on td "2" at bounding box center [421, 109] width 67 height 28
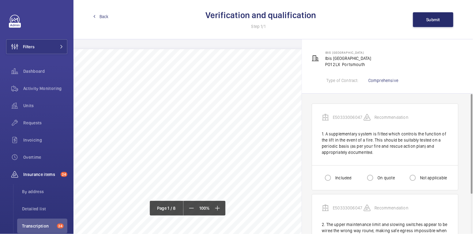
click at [337, 176] on label "Included" at bounding box center [342, 177] width 17 height 6
click at [334, 176] on input "Included" at bounding box center [328, 177] width 12 height 12
radio input "true"
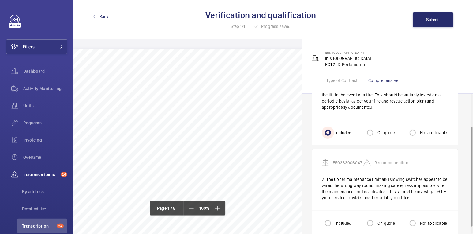
scroll to position [55, 0]
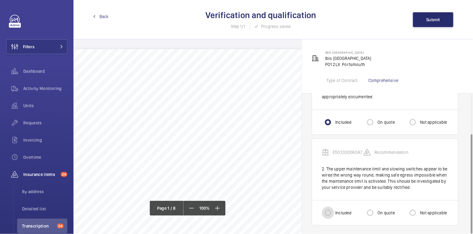
click at [331, 215] on input "Included" at bounding box center [328, 212] width 12 height 12
radio input "true"
click at [434, 22] on button "Submit" at bounding box center [433, 19] width 40 height 15
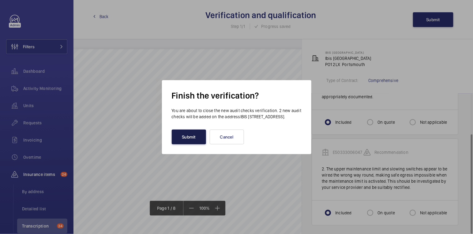
click at [195, 137] on button "Submit" at bounding box center [189, 136] width 34 height 15
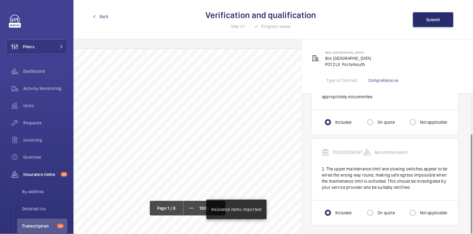
click at [103, 17] on span "Back" at bounding box center [104, 16] width 9 height 6
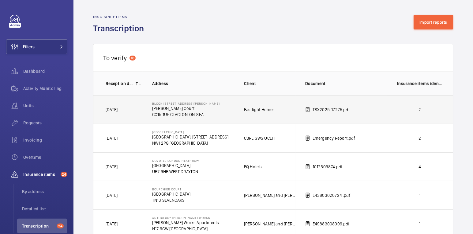
click at [406, 107] on p "2" at bounding box center [419, 109] width 45 height 6
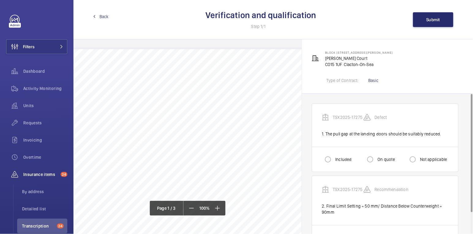
click at [340, 158] on label "Included" at bounding box center [342, 159] width 17 height 6
click at [334, 158] on input "Included" at bounding box center [328, 159] width 12 height 12
radio input "true"
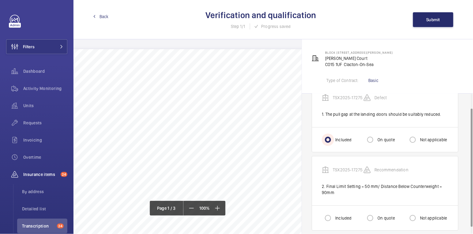
scroll to position [25, 0]
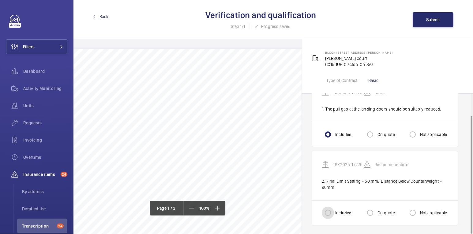
click at [332, 213] on input "Included" at bounding box center [328, 212] width 12 height 12
radio input "true"
click at [422, 19] on button "Submit" at bounding box center [433, 19] width 40 height 15
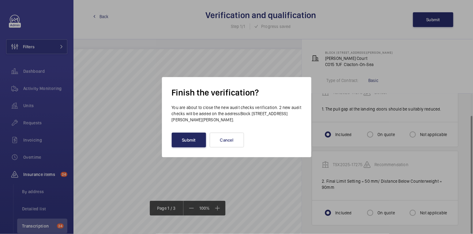
click at [198, 142] on button "Submit" at bounding box center [189, 139] width 34 height 15
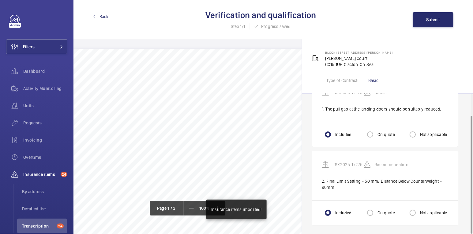
click at [101, 17] on span "Back" at bounding box center [104, 16] width 9 height 6
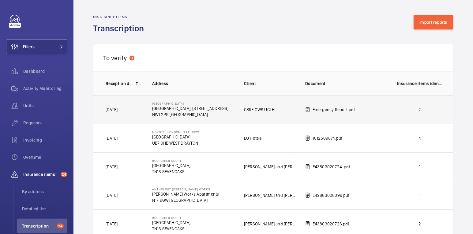
click at [403, 112] on td "2" at bounding box center [421, 109] width 67 height 28
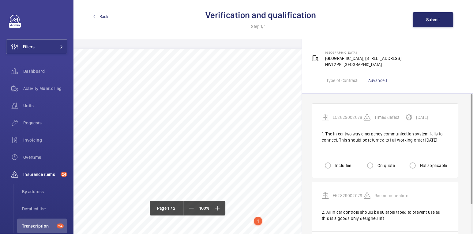
click at [336, 168] on label "Included" at bounding box center [342, 165] width 17 height 6
click at [334, 168] on input "Included" at bounding box center [328, 165] width 12 height 12
radio input "true"
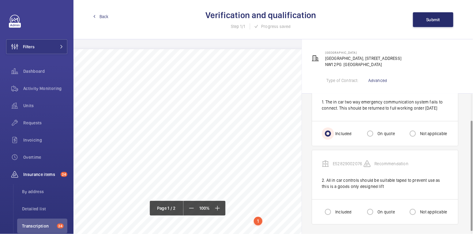
scroll to position [37, 0]
click at [329, 210] on input "Included" at bounding box center [328, 211] width 12 height 12
radio input "true"
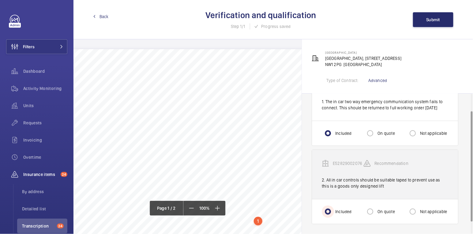
scroll to position [0, 0]
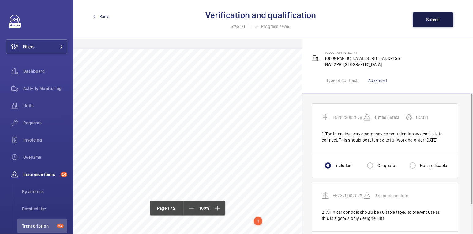
click at [429, 16] on button "Submit" at bounding box center [433, 19] width 40 height 15
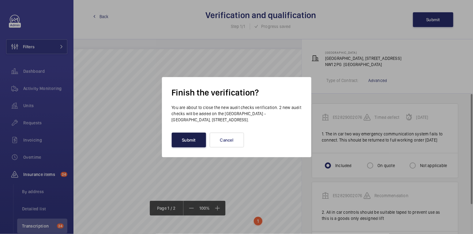
click at [196, 142] on button "Submit" at bounding box center [189, 139] width 34 height 15
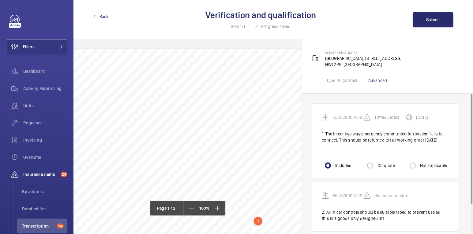
click at [101, 18] on span "Back" at bounding box center [104, 16] width 9 height 6
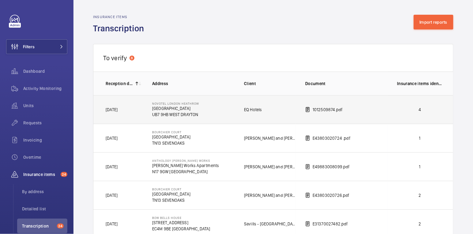
click at [410, 113] on td "4" at bounding box center [421, 109] width 67 height 28
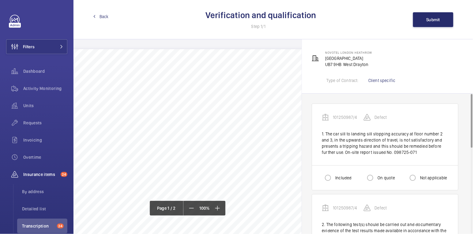
click at [337, 175] on label "Included" at bounding box center [342, 177] width 17 height 6
click at [334, 175] on input "Included" at bounding box center [328, 177] width 12 height 12
radio input "true"
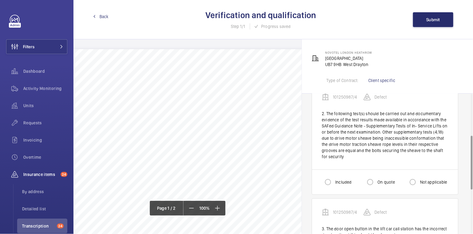
scroll to position [106, 0]
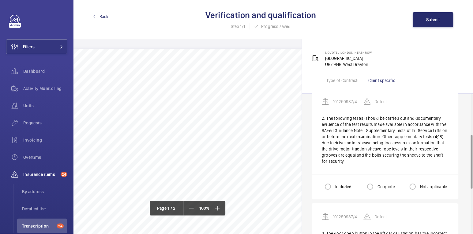
click at [381, 183] on label "On quote" at bounding box center [386, 186] width 18 height 6
click at [377, 180] on input "On quote" at bounding box center [370, 186] width 12 height 12
radio input "true"
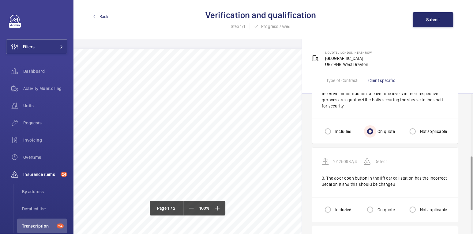
scroll to position [161, 0]
click at [332, 203] on input "Included" at bounding box center [328, 209] width 12 height 12
radio input "true"
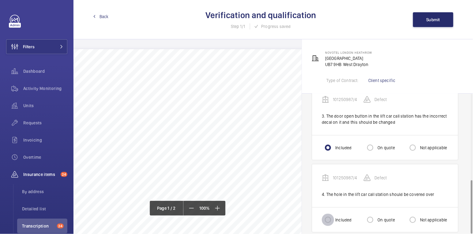
click at [332, 213] on input "Included" at bounding box center [328, 219] width 12 height 12
radio input "true"
click at [430, 19] on span "Submit" at bounding box center [434, 19] width 14 height 5
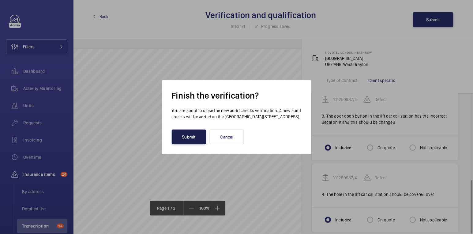
click at [188, 139] on button "Submit" at bounding box center [189, 136] width 34 height 15
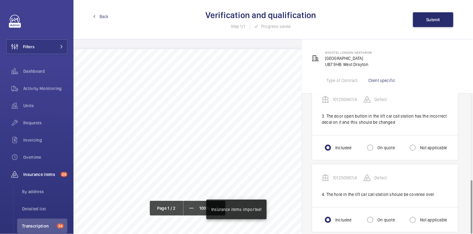
click at [104, 17] on span "Back" at bounding box center [104, 16] width 9 height 6
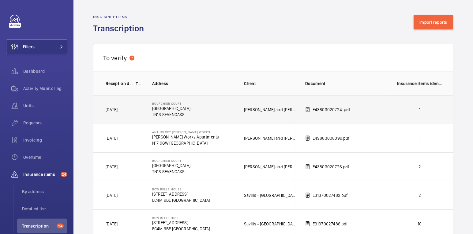
click at [415, 112] on p "1" at bounding box center [419, 109] width 45 height 6
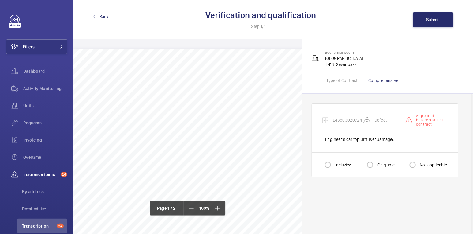
click at [344, 167] on label "Included" at bounding box center [342, 164] width 17 height 6
click at [334, 167] on input "Included" at bounding box center [328, 164] width 12 height 12
radio input "true"
click at [438, 20] on span "Submit" at bounding box center [434, 19] width 14 height 5
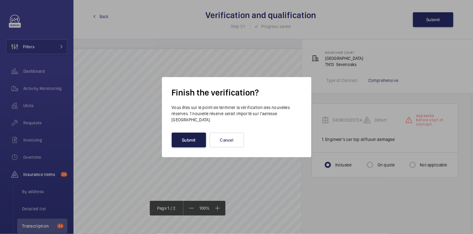
click at [176, 139] on button "Submit" at bounding box center [189, 139] width 34 height 15
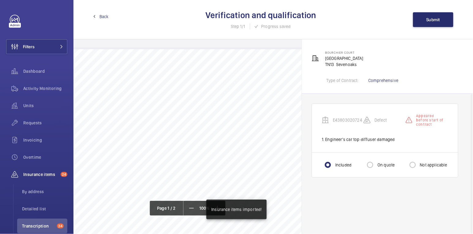
click at [104, 17] on span "Back" at bounding box center [104, 16] width 9 height 6
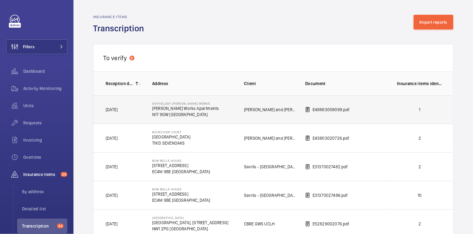
click at [424, 111] on p "1" at bounding box center [419, 109] width 45 height 6
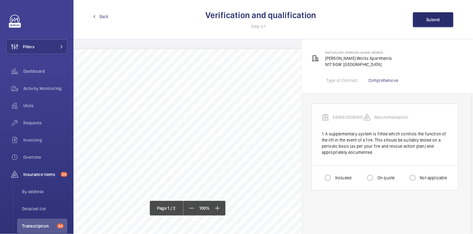
click at [339, 179] on label "Included" at bounding box center [342, 177] width 17 height 6
click at [334, 179] on input "Included" at bounding box center [328, 177] width 12 height 12
radio input "true"
click at [432, 18] on span "Submit" at bounding box center [434, 19] width 14 height 5
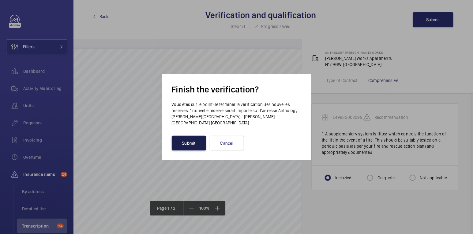
click at [186, 136] on button "Submit" at bounding box center [189, 142] width 34 height 15
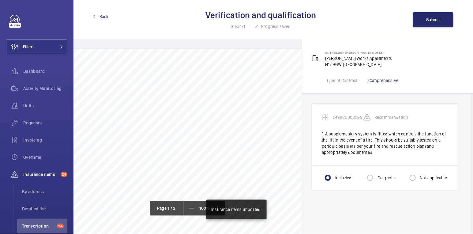
click at [101, 18] on span "Back" at bounding box center [104, 16] width 9 height 6
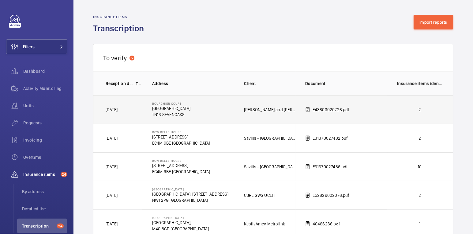
click at [405, 112] on p "2" at bounding box center [419, 109] width 45 height 6
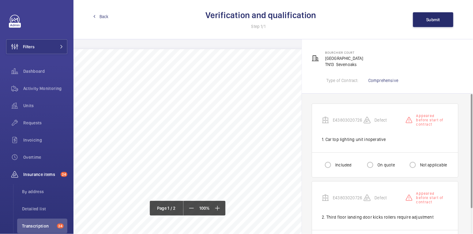
click at [345, 164] on label "Included" at bounding box center [342, 164] width 17 height 6
click at [334, 164] on input "Included" at bounding box center [328, 164] width 12 height 12
radio input "true"
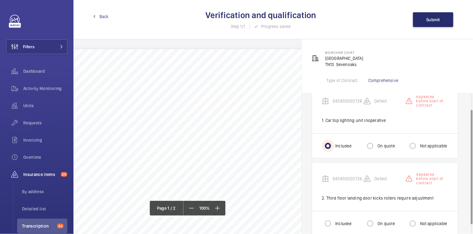
scroll to position [21, 0]
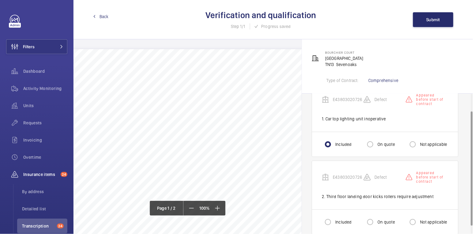
click at [339, 220] on label "Included" at bounding box center [342, 221] width 17 height 6
click at [334, 220] on input "Included" at bounding box center [328, 221] width 12 height 12
radio input "true"
click at [431, 19] on span "Submit" at bounding box center [434, 19] width 14 height 5
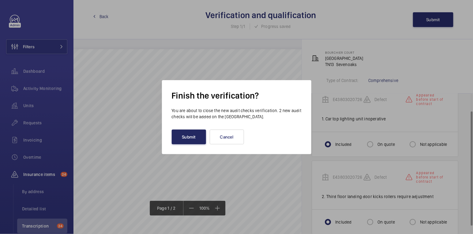
click at [199, 140] on button "Submit" at bounding box center [189, 136] width 34 height 15
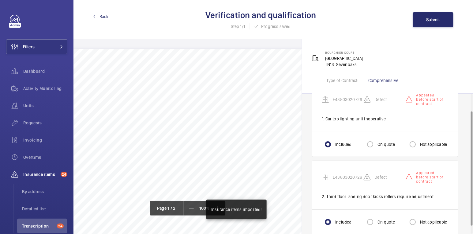
click at [103, 18] on span "Back" at bounding box center [104, 16] width 9 height 6
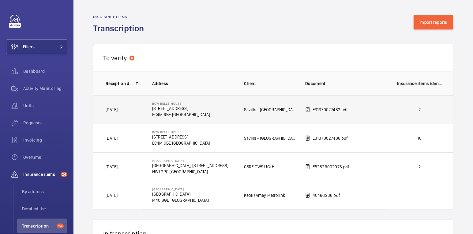
click at [418, 107] on p "2" at bounding box center [419, 109] width 45 height 6
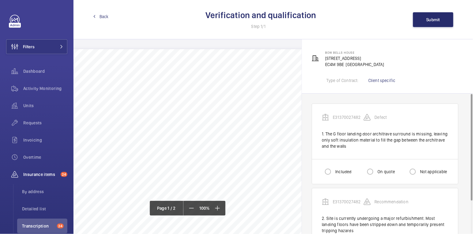
click at [338, 170] on label "Included" at bounding box center [342, 171] width 17 height 6
click at [334, 170] on input "Included" at bounding box center [328, 171] width 12 height 12
radio input "true"
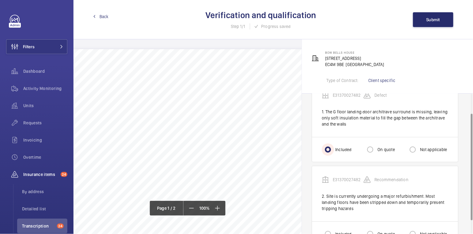
scroll to position [34, 0]
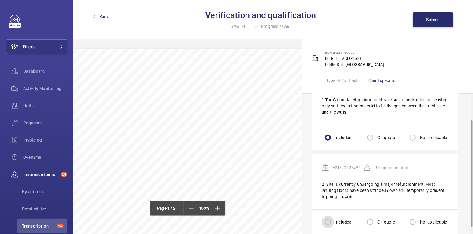
click at [330, 223] on input "Included" at bounding box center [328, 221] width 12 height 12
radio input "true"
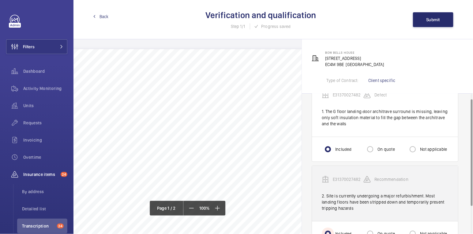
scroll to position [0, 0]
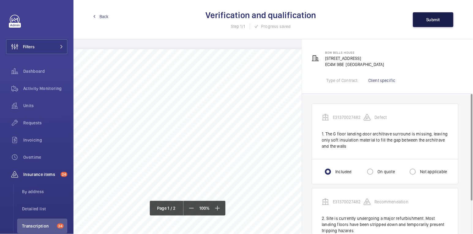
click at [431, 23] on button "Submit" at bounding box center [433, 19] width 40 height 15
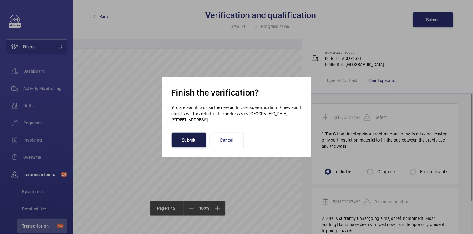
click at [194, 142] on button "Submit" at bounding box center [189, 139] width 34 height 15
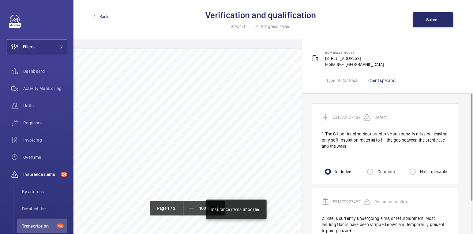
click at [102, 15] on span "Back" at bounding box center [104, 16] width 9 height 6
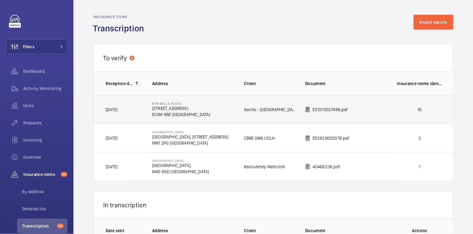
click at [396, 113] on td "10" at bounding box center [421, 109] width 67 height 28
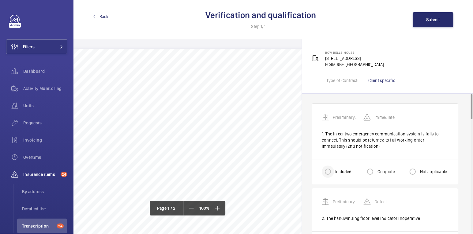
click at [330, 164] on div at bounding box center [328, 171] width 15 height 15
radio input "true"
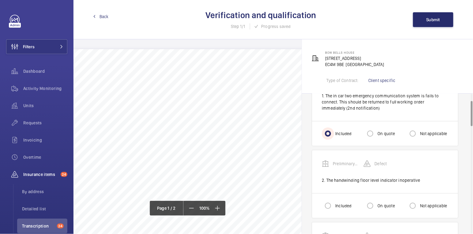
scroll to position [39, 0]
click at [332, 202] on input "Included" at bounding box center [328, 205] width 12 height 12
radio input "true"
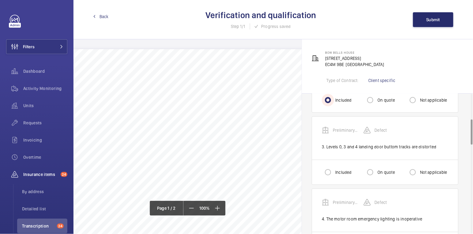
scroll to position [146, 0]
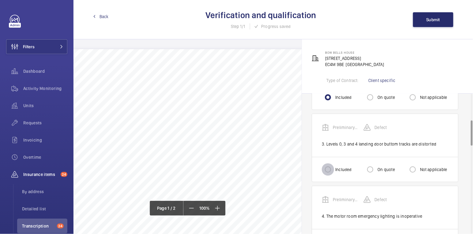
click at [329, 171] on input "Included" at bounding box center [328, 169] width 12 height 12
radio input "true"
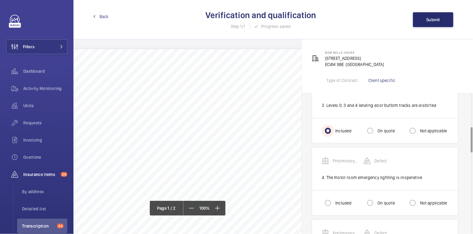
scroll to position [188, 0]
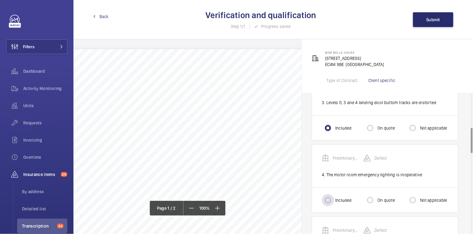
click at [340, 197] on label "Included" at bounding box center [342, 200] width 17 height 6
click at [334, 196] on input "Included" at bounding box center [328, 200] width 12 height 12
radio input "true"
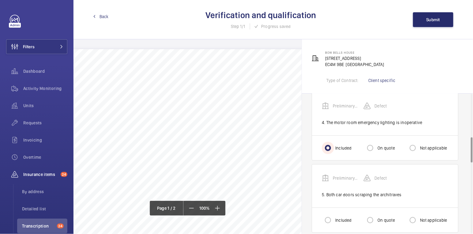
scroll to position [241, 0]
click at [334, 215] on div at bounding box center [328, 218] width 15 height 15
radio input "true"
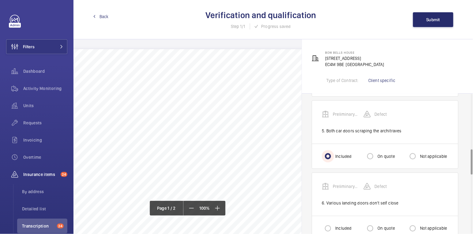
scroll to position [306, 0]
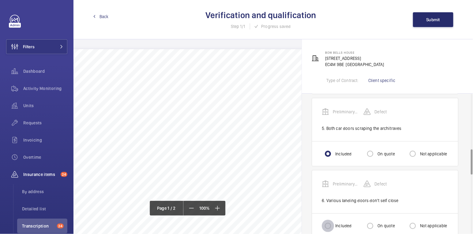
click at [332, 219] on input "Included" at bounding box center [328, 225] width 12 height 12
radio input "true"
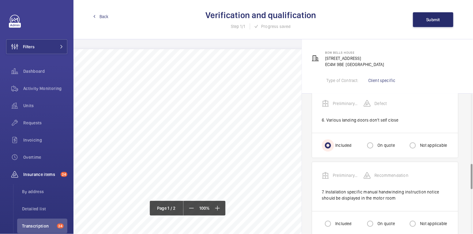
scroll to position [388, 0]
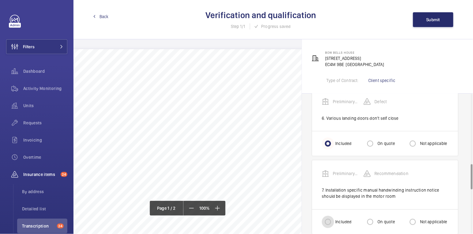
click at [332, 219] on input "Included" at bounding box center [328, 221] width 12 height 12
radio input "true"
click at [369, 217] on input "On quote" at bounding box center [370, 221] width 12 height 12
radio input "true"
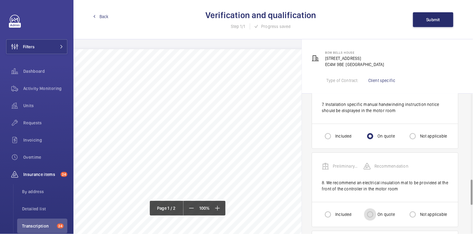
click at [371, 214] on input "On quote" at bounding box center [370, 214] width 12 height 12
radio input "true"
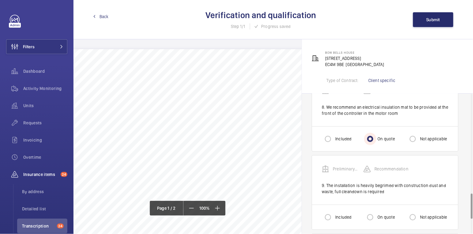
scroll to position [550, 0]
click at [373, 212] on input "On quote" at bounding box center [370, 216] width 12 height 12
radio input "true"
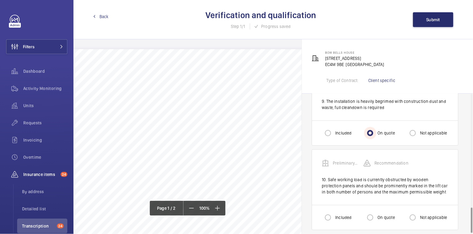
scroll to position [634, 0]
click at [374, 211] on input "On quote" at bounding box center [370, 216] width 12 height 12
radio input "true"
click at [424, 21] on button "Submit" at bounding box center [433, 19] width 40 height 15
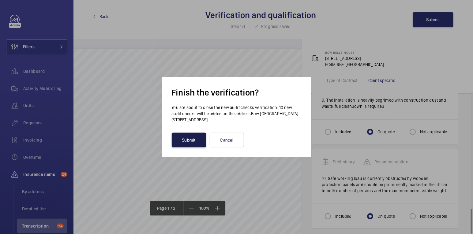
click at [184, 140] on button "Submit" at bounding box center [189, 139] width 34 height 15
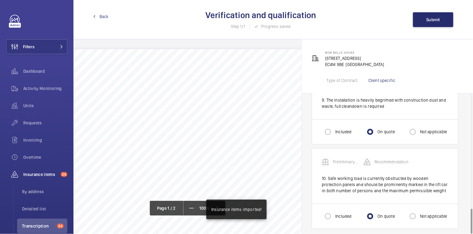
click at [106, 17] on span "Back" at bounding box center [104, 16] width 9 height 6
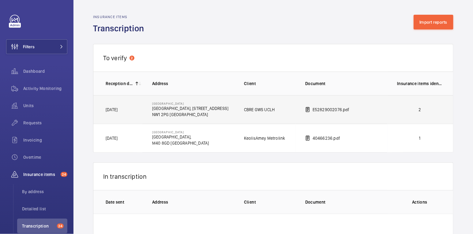
click at [423, 114] on td "2" at bounding box center [421, 109] width 67 height 28
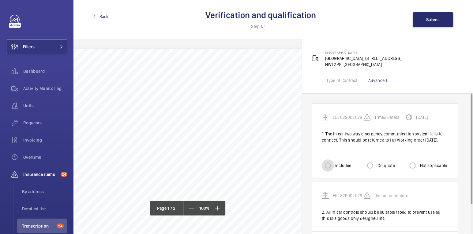
click at [334, 170] on input "Included" at bounding box center [328, 165] width 12 height 12
radio input "true"
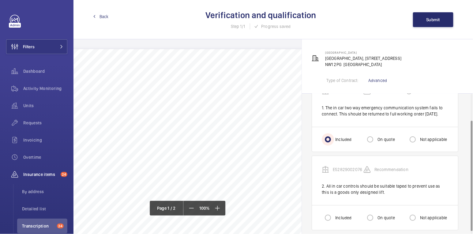
scroll to position [37, 0]
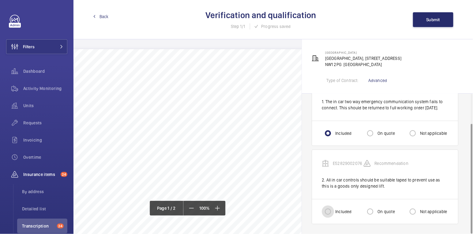
click at [332, 213] on input "Included" at bounding box center [328, 211] width 12 height 12
radio input "true"
click at [428, 23] on button "Submit" at bounding box center [433, 19] width 40 height 15
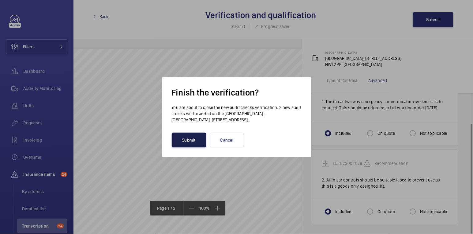
click at [191, 142] on button "Submit" at bounding box center [189, 139] width 34 height 15
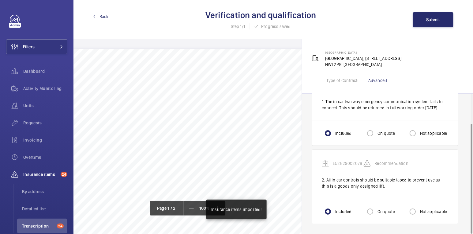
click at [103, 17] on span "Back" at bounding box center [104, 16] width 9 height 6
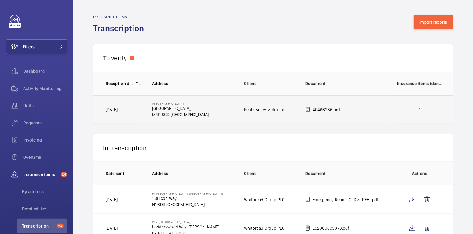
click at [404, 110] on p "1" at bounding box center [419, 109] width 45 height 6
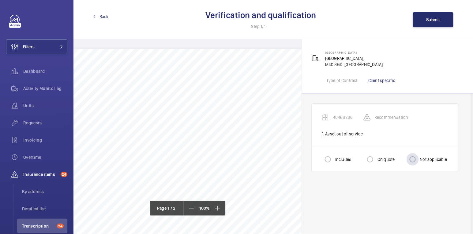
click at [420, 158] on label "Not applicable" at bounding box center [433, 159] width 28 height 6
click at [419, 158] on input "Not applicable" at bounding box center [413, 159] width 12 height 12
radio input "true"
click at [430, 22] on button "Submit" at bounding box center [433, 19] width 40 height 15
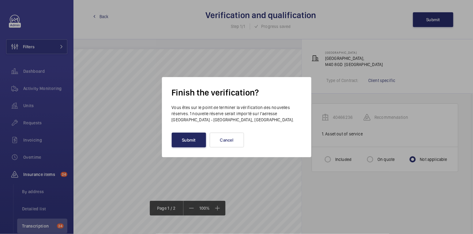
click at [194, 141] on button "Submit" at bounding box center [189, 139] width 34 height 15
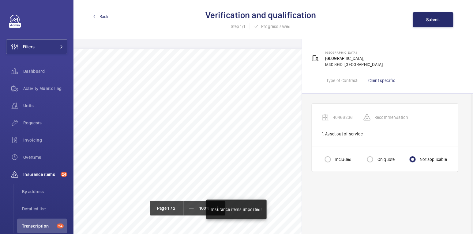
click at [100, 17] on span "Back" at bounding box center [104, 16] width 9 height 6
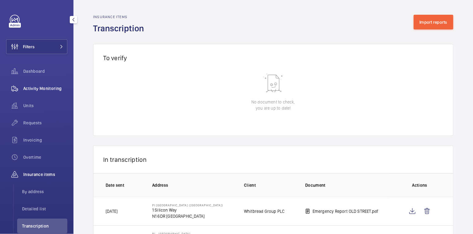
click at [50, 86] on span "Activity Monitoring" at bounding box center [45, 88] width 44 height 6
